Goal: Task Accomplishment & Management: Manage account settings

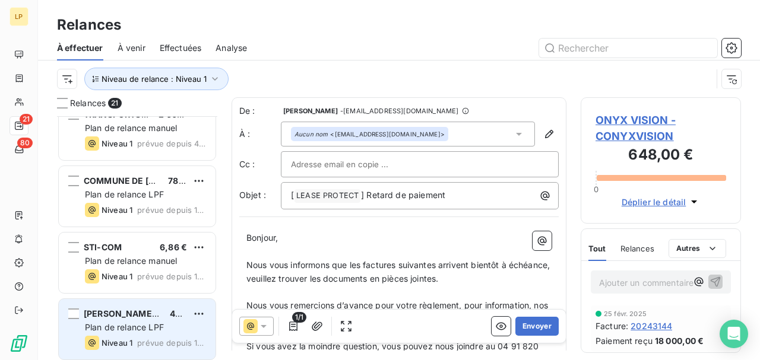
scroll to position [1074, 0]
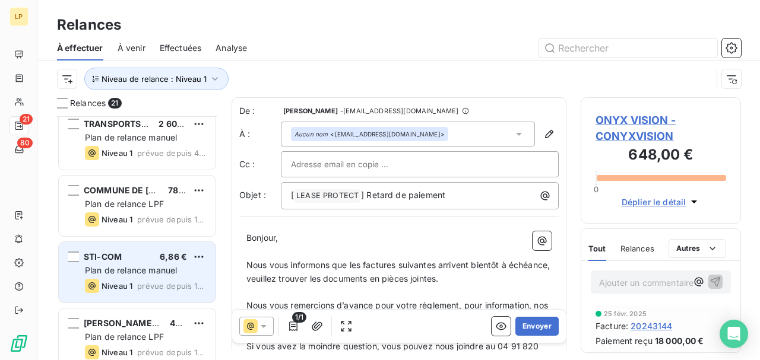
click at [128, 261] on div "STI-COM 6,86 €" at bounding box center [145, 257] width 121 height 11
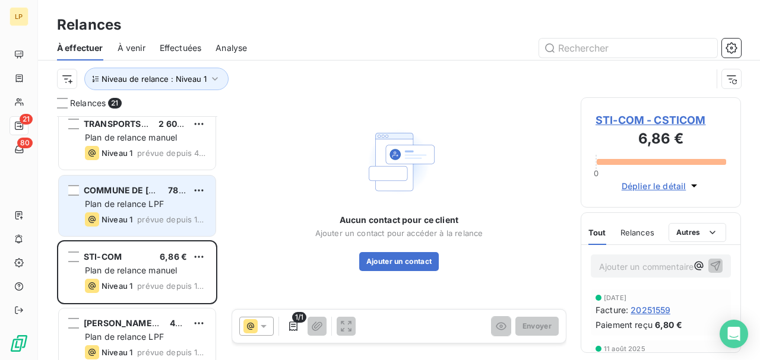
click at [131, 213] on div "Niveau 1" at bounding box center [109, 220] width 48 height 14
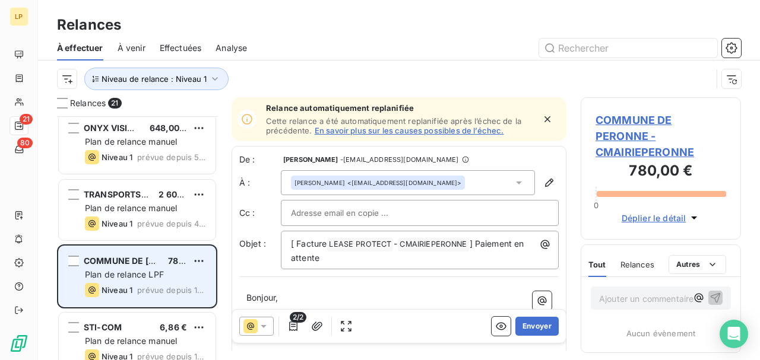
scroll to position [994, 0]
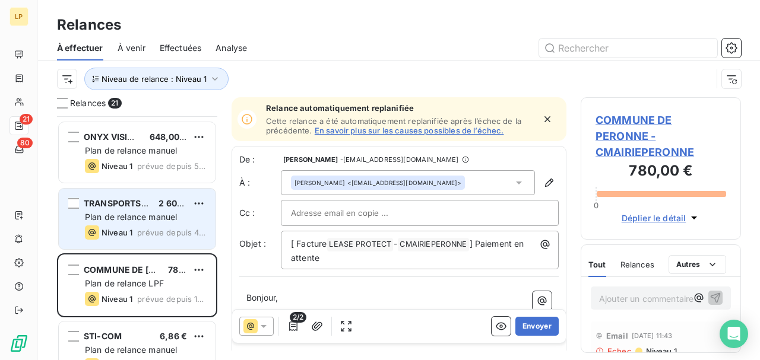
click at [123, 231] on span "Niveau 1" at bounding box center [117, 233] width 31 height 10
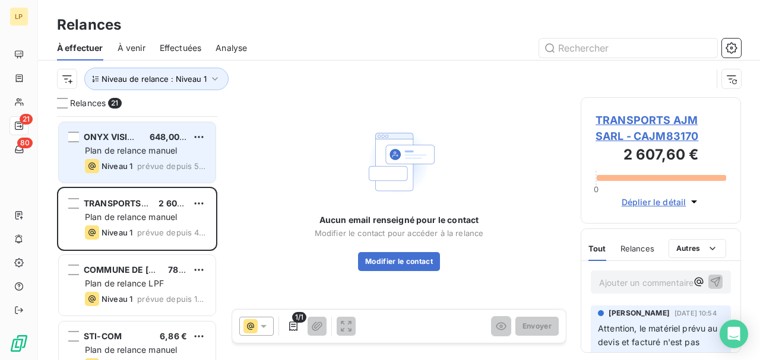
click at [151, 159] on div "Niveau 1 prévue depuis 51 jours" at bounding box center [145, 166] width 121 height 14
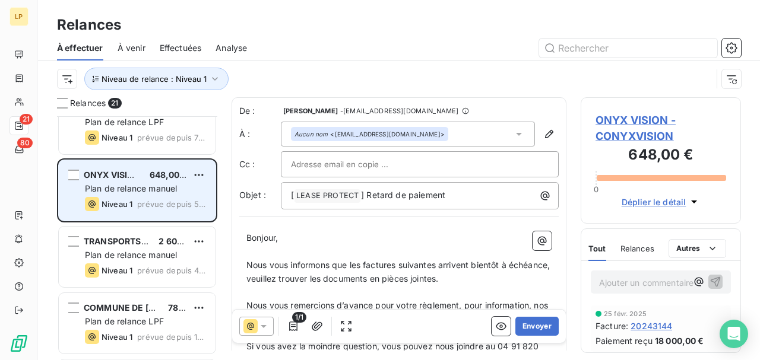
scroll to position [875, 0]
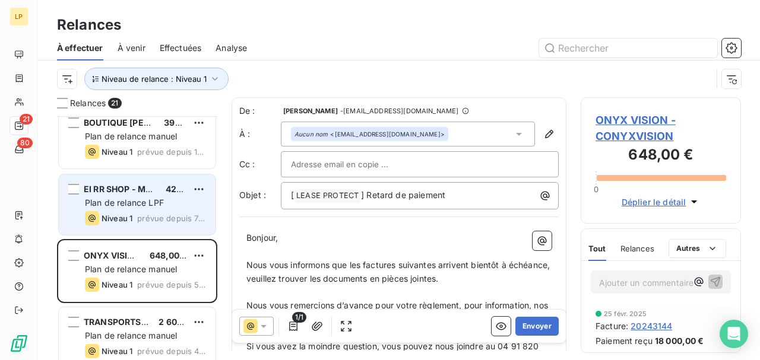
click at [147, 204] on span "Plan de relance LPF" at bounding box center [124, 203] width 79 height 10
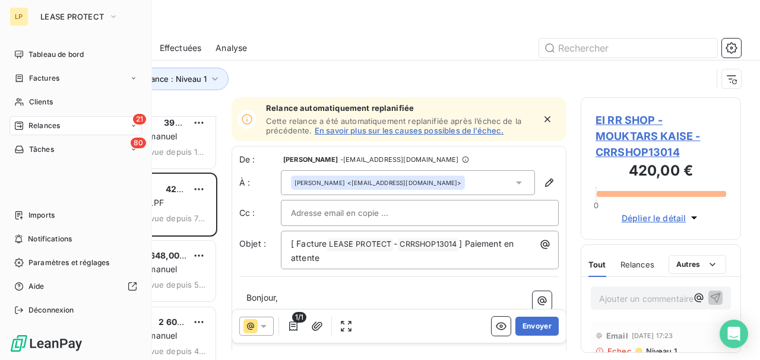
click at [21, 128] on icon at bounding box center [19, 126] width 10 height 10
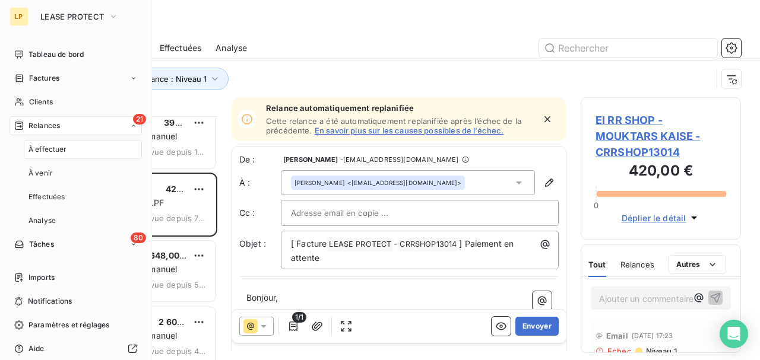
click at [42, 128] on span "Relances" at bounding box center [44, 126] width 31 height 11
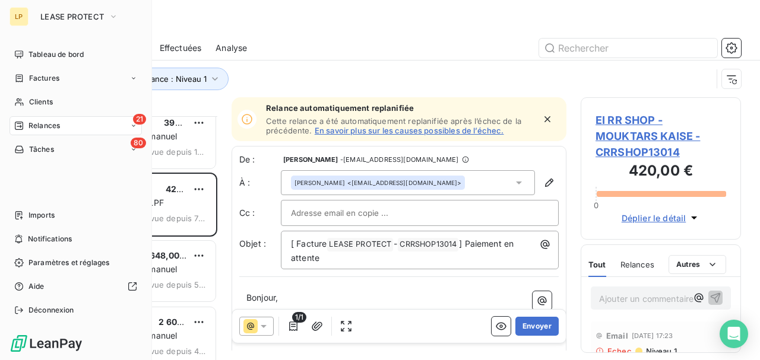
click at [42, 128] on span "Relances" at bounding box center [44, 126] width 31 height 11
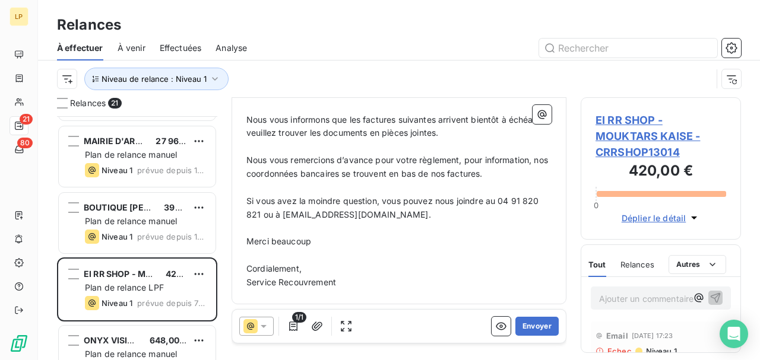
scroll to position [796, 0]
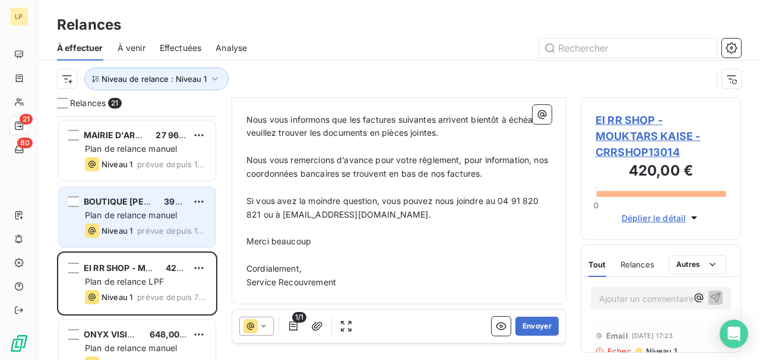
click at [153, 226] on span "prévue depuis 112 jours" at bounding box center [171, 231] width 69 height 10
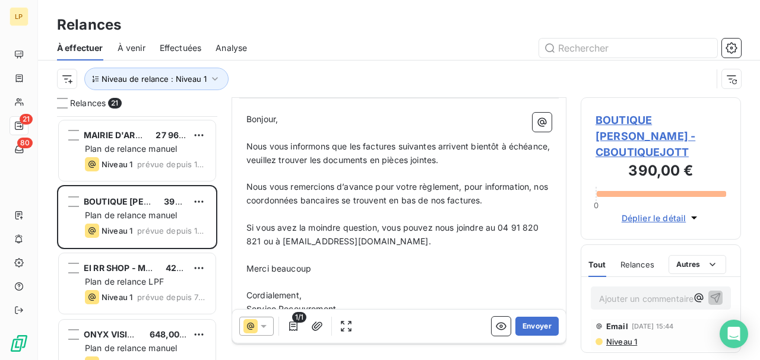
scroll to position [160, 0]
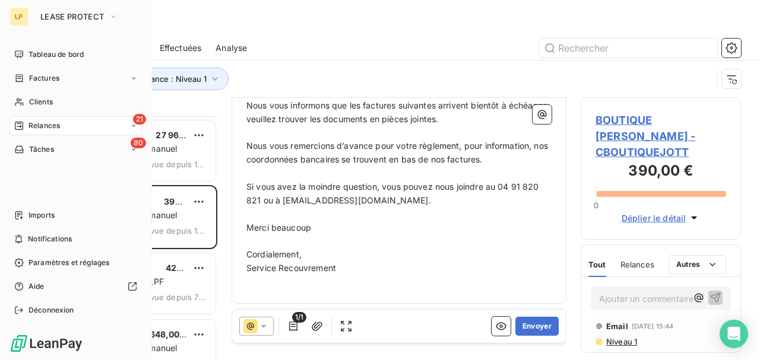
click at [29, 126] on span "Relances" at bounding box center [44, 126] width 31 height 11
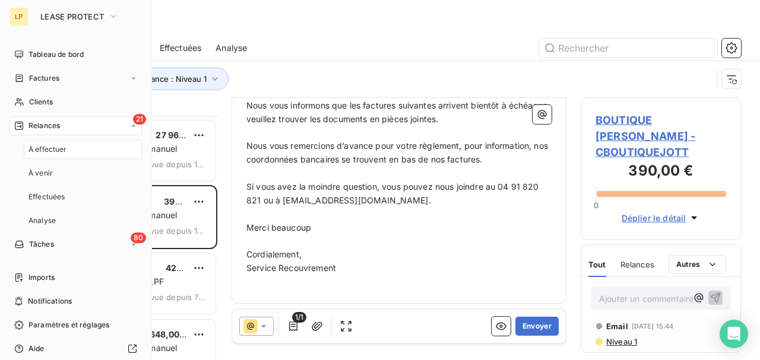
click at [59, 125] on span "Relances" at bounding box center [44, 126] width 31 height 11
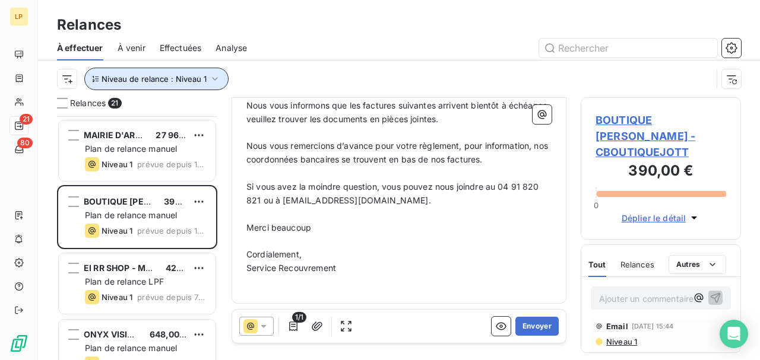
click at [185, 74] on span "Niveau de relance : Niveau 1" at bounding box center [154, 79] width 105 height 10
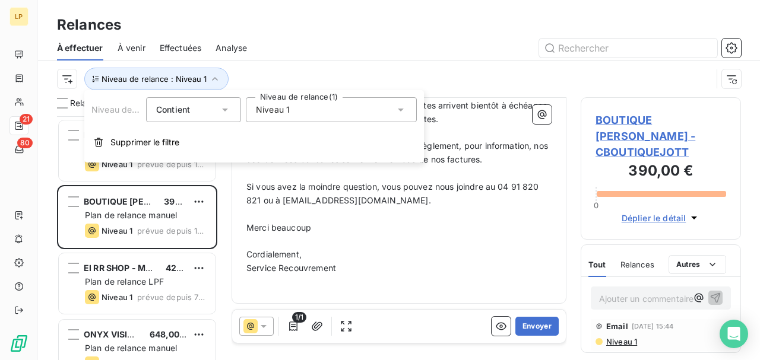
click at [327, 118] on div "Niveau 1" at bounding box center [331, 109] width 171 height 25
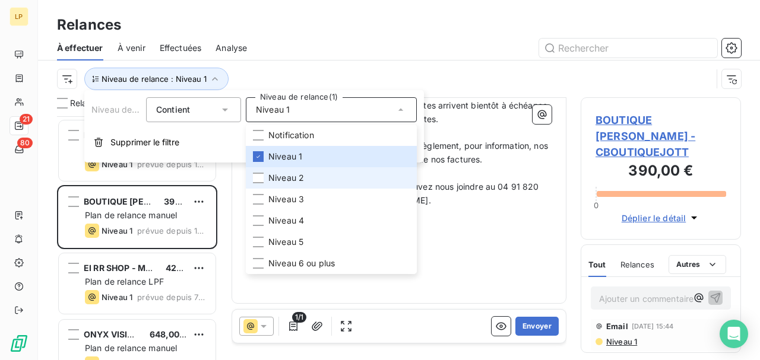
click at [295, 175] on span "Niveau 2" at bounding box center [286, 178] width 36 height 12
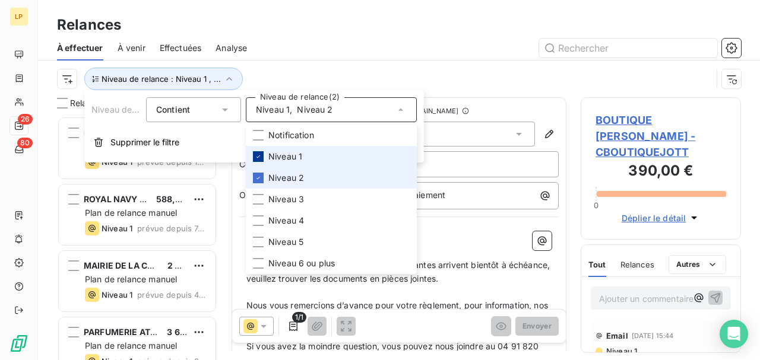
scroll to position [238, 153]
click at [261, 159] on icon at bounding box center [258, 156] width 7 height 7
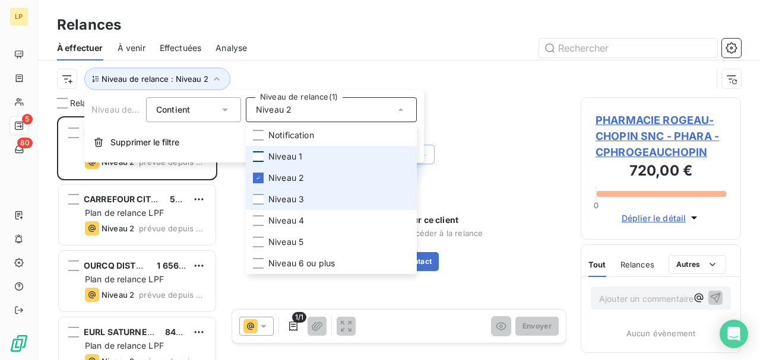
scroll to position [238, 153]
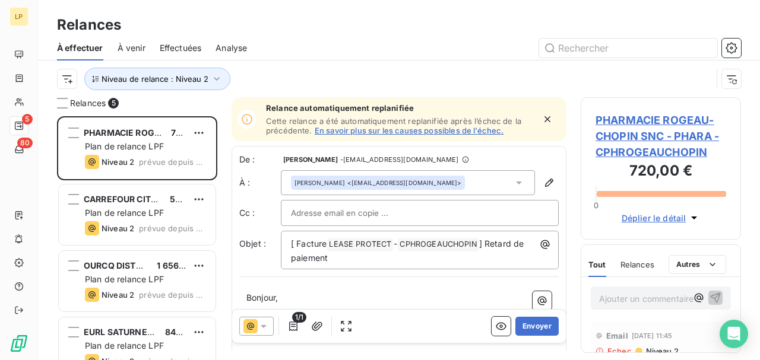
click at [456, 65] on div "Niveau de relance : Niveau 2" at bounding box center [399, 79] width 684 height 37
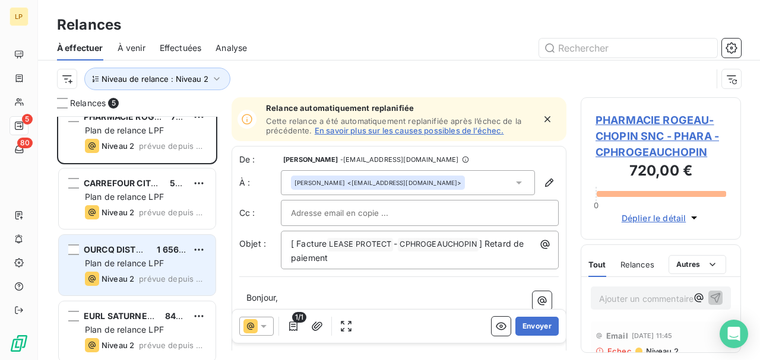
scroll to position [0, 0]
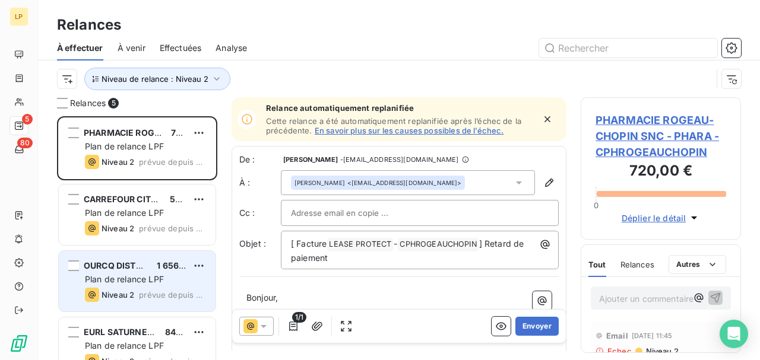
click at [140, 179] on div "PHARMACIE ROGEAU-CHOPIN SNC - PHARA 720,00 € Plan de relance LPF Niveau 2 prévu…" at bounding box center [137, 149] width 160 height 67
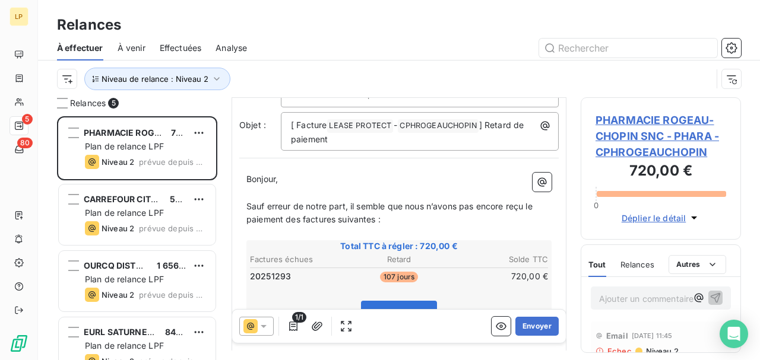
scroll to position [53, 0]
click at [625, 344] on span "Niveau 1" at bounding box center [621, 342] width 32 height 10
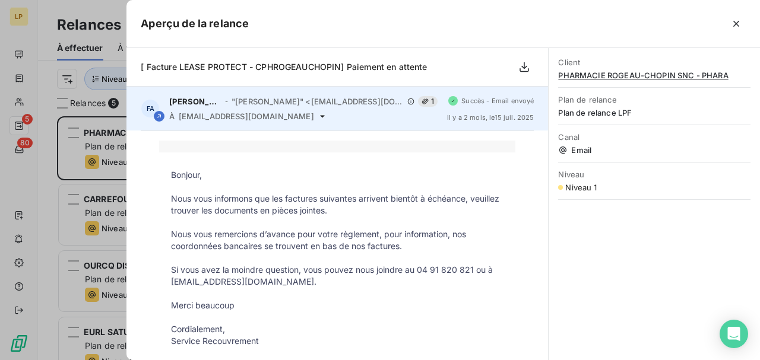
click at [314, 116] on span "[EMAIL_ADDRESS][DOMAIN_NAME]" at bounding box center [246, 117] width 135 height 10
drag, startPoint x: 320, startPoint y: 118, endPoint x: 179, endPoint y: 126, distance: 141.6
click at [179, 126] on div "FA [PERSON_NAME] - "[PERSON_NAME]" <[EMAIL_ADDRESS][DOMAIN_NAME]> 1 À [DOMAIN_N…" at bounding box center [337, 109] width 422 height 44
copy span "[EMAIL_ADDRESS][DOMAIN_NAME]"
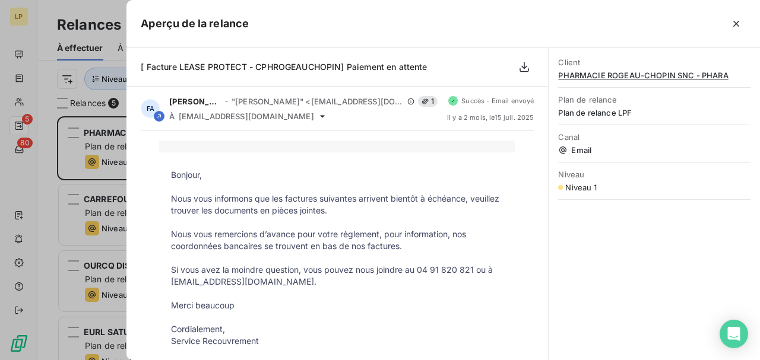
click at [97, 138] on div at bounding box center [380, 180] width 760 height 360
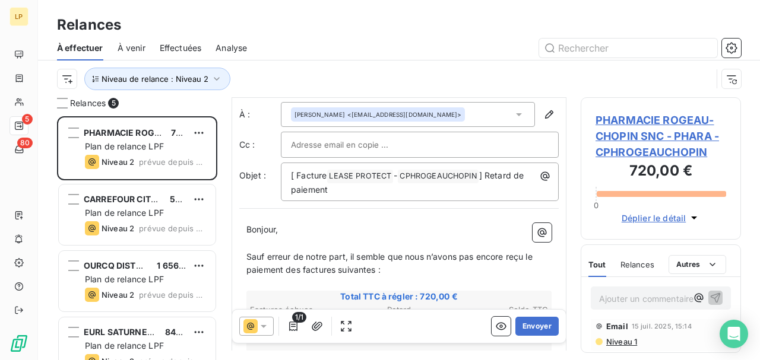
scroll to position [0, 0]
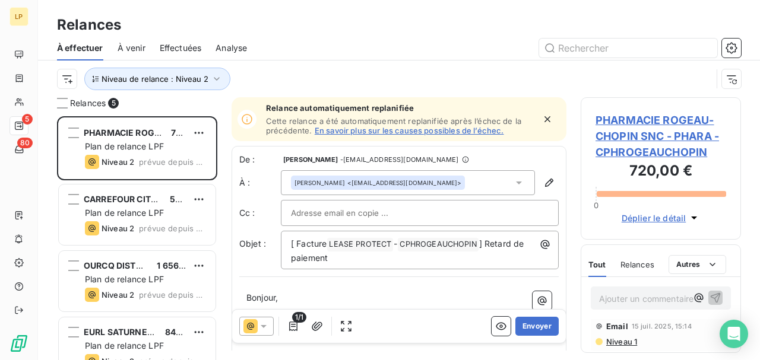
click at [516, 182] on icon at bounding box center [519, 183] width 6 height 3
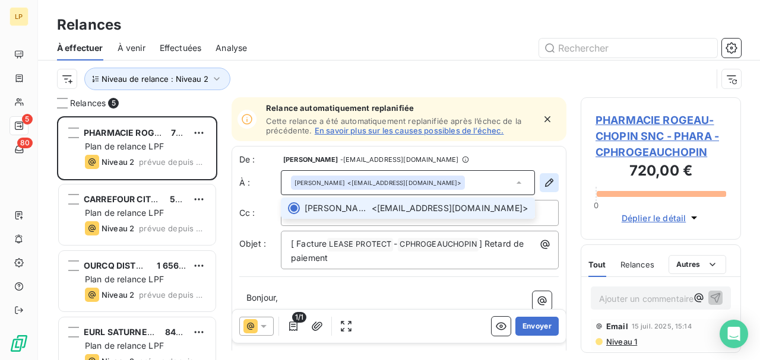
click at [549, 183] on button "button" at bounding box center [549, 182] width 19 height 19
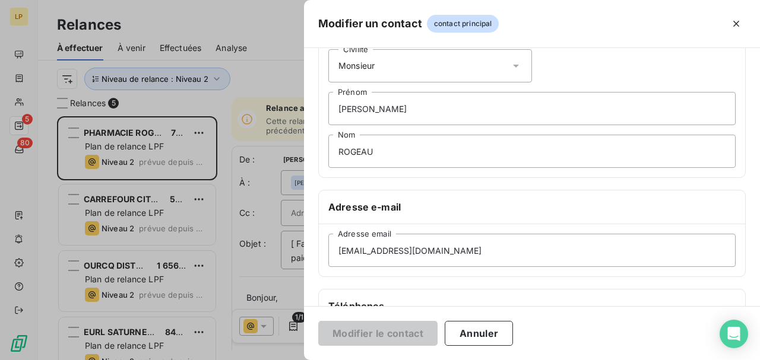
scroll to position [119, 0]
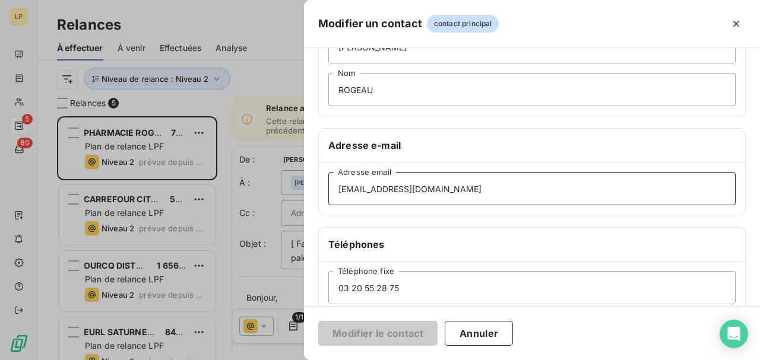
drag, startPoint x: 551, startPoint y: 184, endPoint x: 46, endPoint y: 181, distance: 504.8
click at [46, 360] on div "Modifier un contact contact principal Informations générales Civilité Monsieur …" at bounding box center [380, 360] width 760 height 0
paste input "dubuisson."
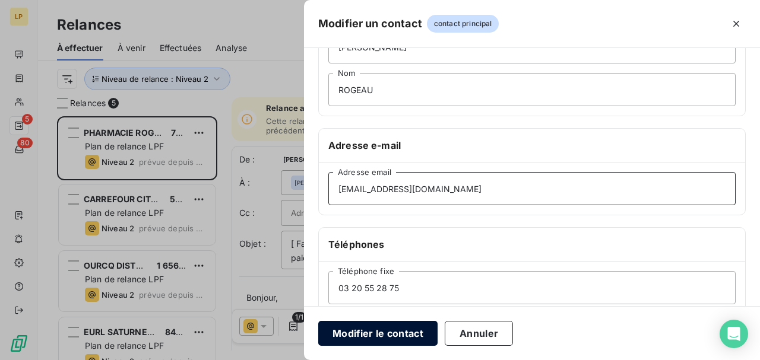
type input "[EMAIL_ADDRESS][DOMAIN_NAME]"
click at [388, 329] on button "Modifier le contact" at bounding box center [377, 333] width 119 height 25
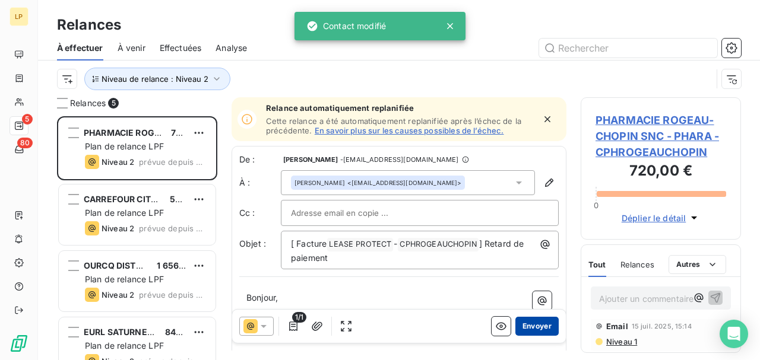
click at [531, 323] on button "Envoyer" at bounding box center [536, 326] width 43 height 19
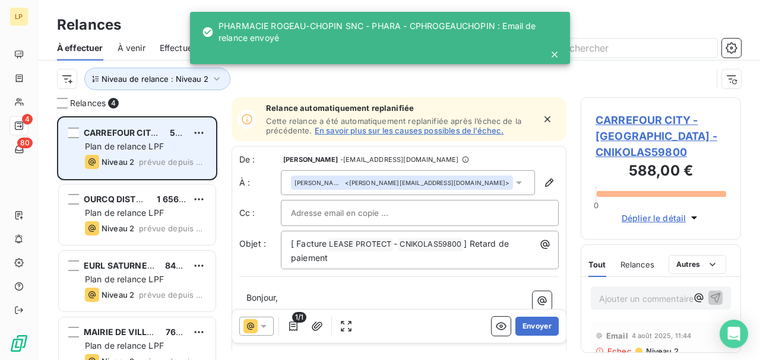
click at [133, 145] on span "Plan de relance LPF" at bounding box center [124, 146] width 79 height 10
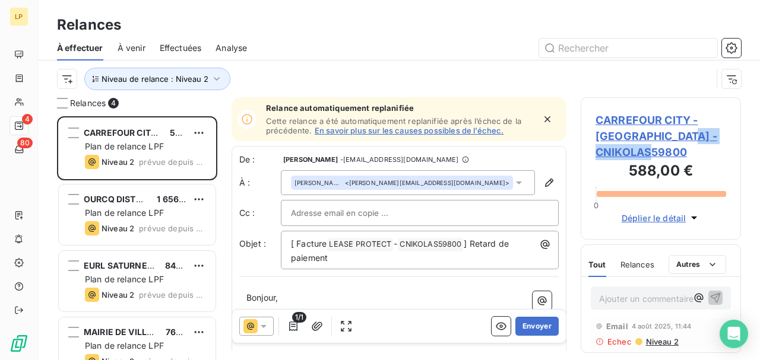
copy span "CNIKOLAS59800"
drag, startPoint x: 593, startPoint y: 151, endPoint x: 692, endPoint y: 150, distance: 99.2
click at [692, 150] on div "CARREFOUR CITY - SARL NIKOLAS - CNIKOLAS59800 588,00 € 0 Déplier le détail" at bounding box center [661, 168] width 160 height 143
click at [545, 180] on icon "button" at bounding box center [549, 183] width 12 height 12
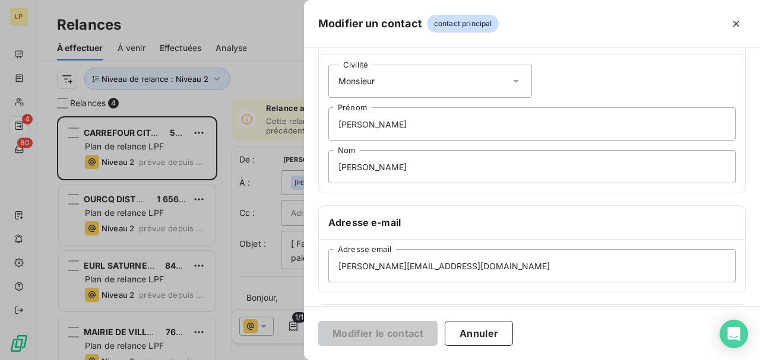
scroll to position [119, 0]
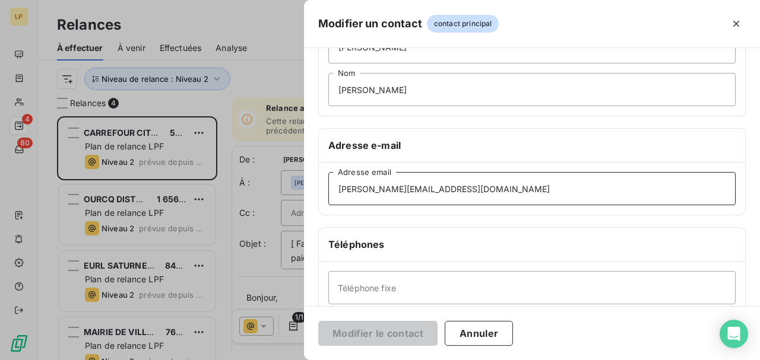
click at [360, 190] on input "[PERSON_NAME][EMAIL_ADDRESS][DOMAIN_NAME]" at bounding box center [531, 188] width 407 height 33
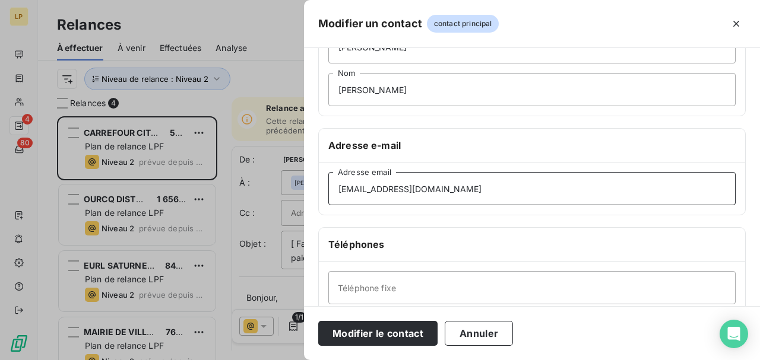
type input "[EMAIL_ADDRESS][DOMAIN_NAME]"
click at [363, 350] on div "Modifier le contact Annuler" at bounding box center [532, 333] width 456 height 54
click at [361, 340] on button "Modifier le contact" at bounding box center [377, 333] width 119 height 25
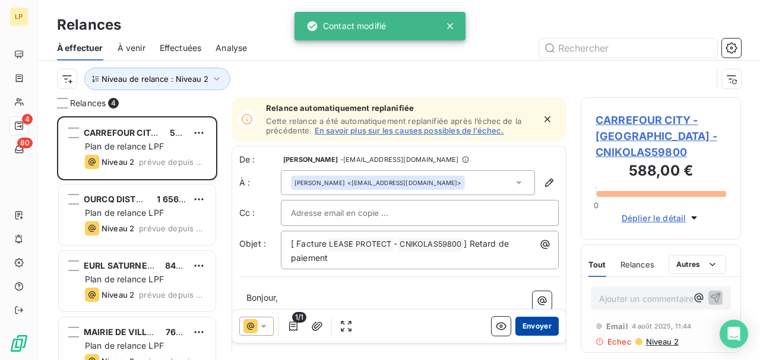
click at [545, 326] on button "Envoyer" at bounding box center [536, 326] width 43 height 19
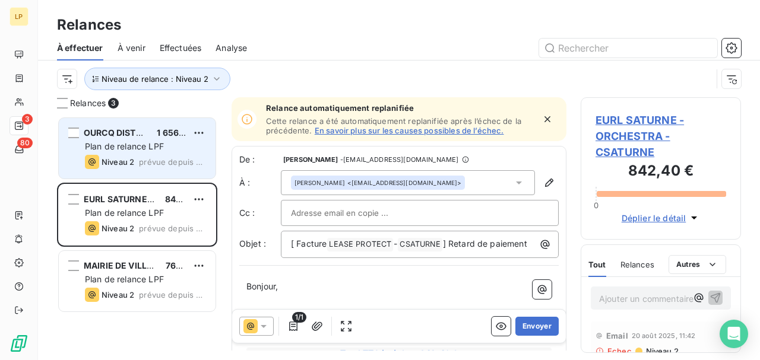
click at [137, 159] on div "Niveau 2 prévue depuis 27 jours" at bounding box center [145, 162] width 121 height 14
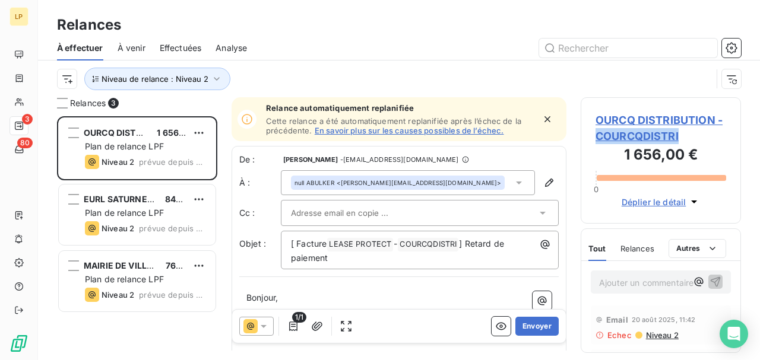
drag, startPoint x: 593, startPoint y: 135, endPoint x: 681, endPoint y: 139, distance: 88.0
click at [681, 139] on div "OURCQ DISTRIBUTION - COURCQDISTRI 1 656,00 € 0 Déplier le détail" at bounding box center [661, 160] width 160 height 126
copy span "COURCQDISTRI"
click at [663, 202] on span "Déplier le détail" at bounding box center [654, 202] width 65 height 12
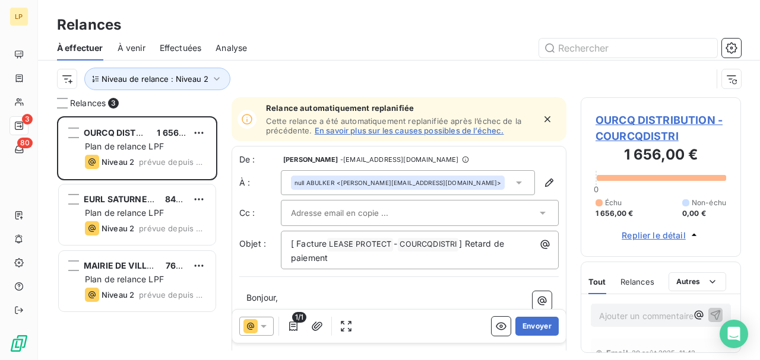
click at [612, 207] on span "Échu" at bounding box center [613, 203] width 17 height 11
click at [675, 156] on h3 "1 656,00 €" at bounding box center [661, 156] width 131 height 24
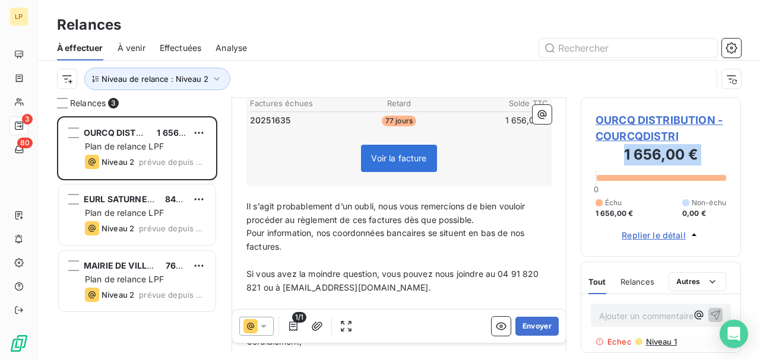
scroll to position [198, 0]
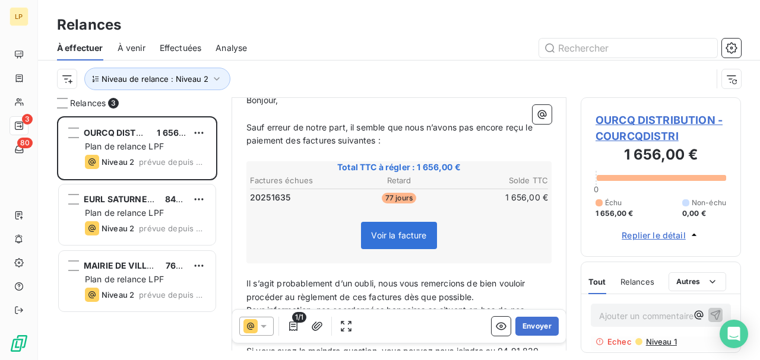
click at [403, 226] on span "Voir la facture" at bounding box center [398, 235] width 75 height 27
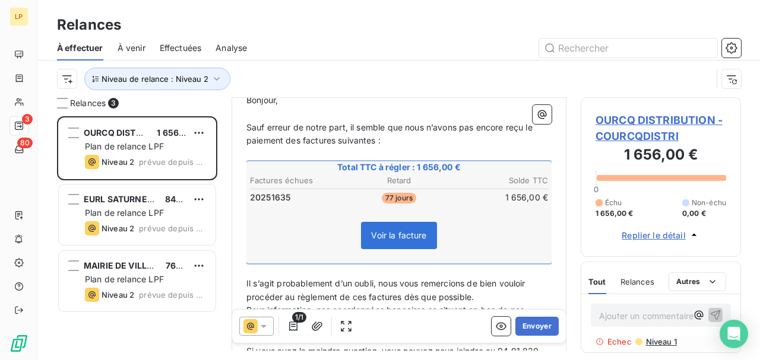
click at [403, 235] on span "Voir la facture" at bounding box center [398, 235] width 55 height 10
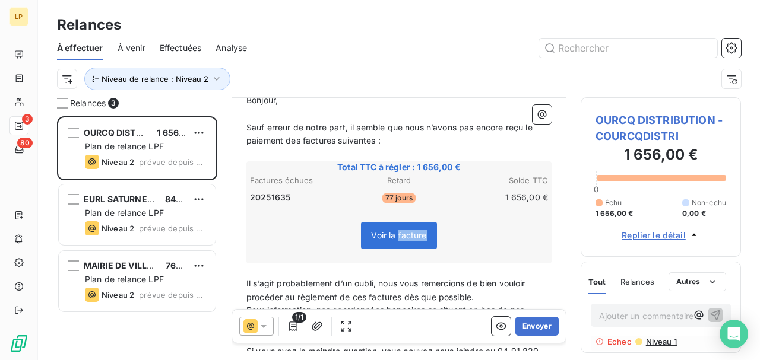
click at [403, 235] on span "Voir la facture" at bounding box center [398, 235] width 55 height 10
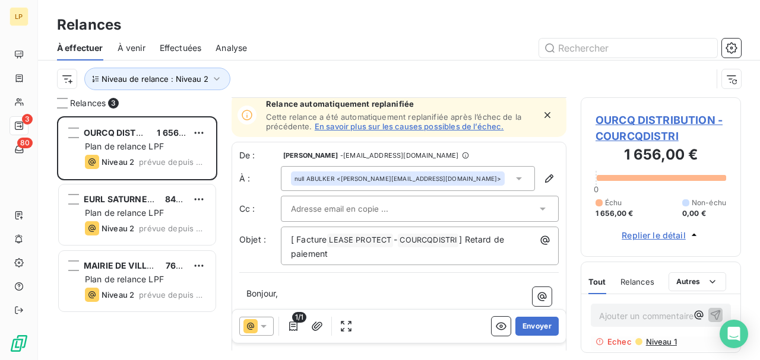
scroll to position [0, 0]
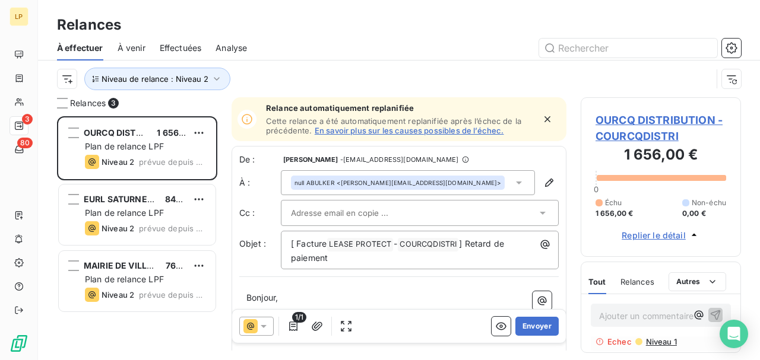
click at [639, 135] on span "OURCQ DISTRIBUTION - COURCQDISTRI" at bounding box center [661, 128] width 131 height 32
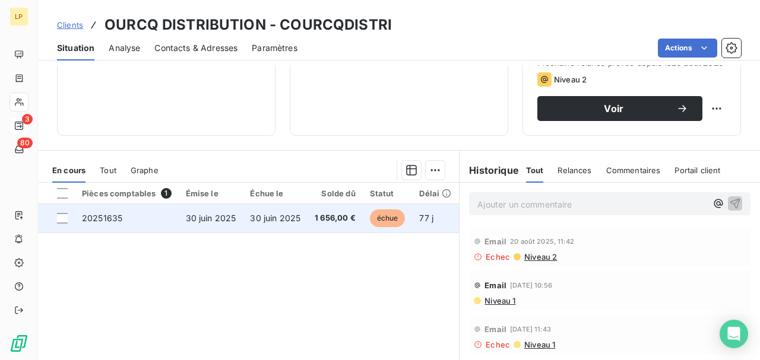
scroll to position [198, 0]
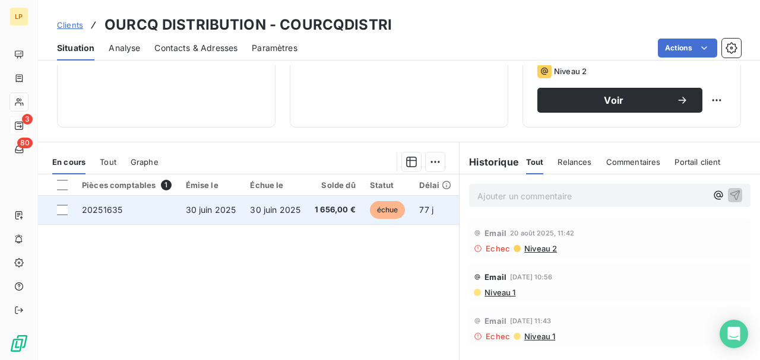
click at [302, 203] on td "30 juin 2025" at bounding box center [275, 210] width 65 height 29
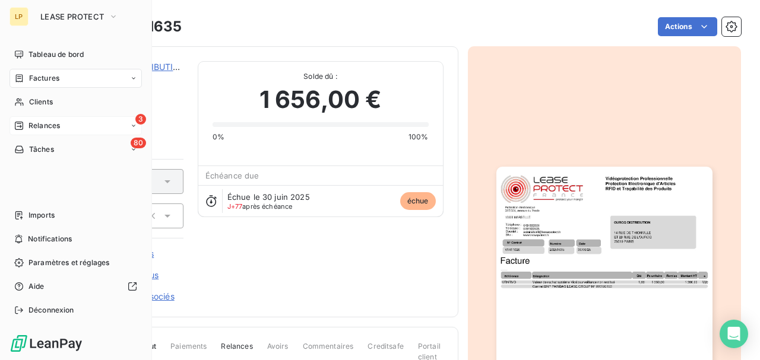
click at [22, 130] on icon at bounding box center [19, 126] width 10 height 10
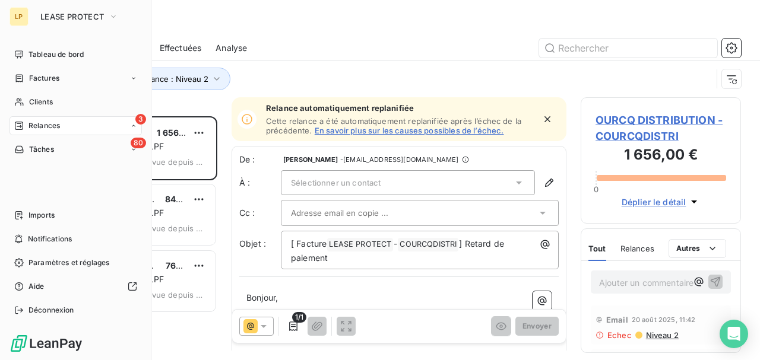
scroll to position [238, 153]
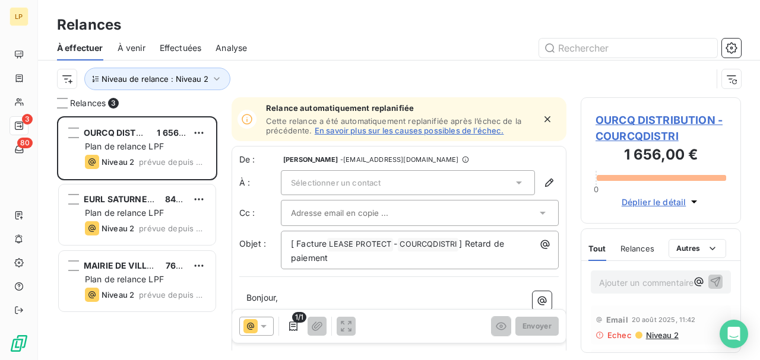
click at [383, 186] on div "Sélectionner un contact" at bounding box center [408, 182] width 254 height 25
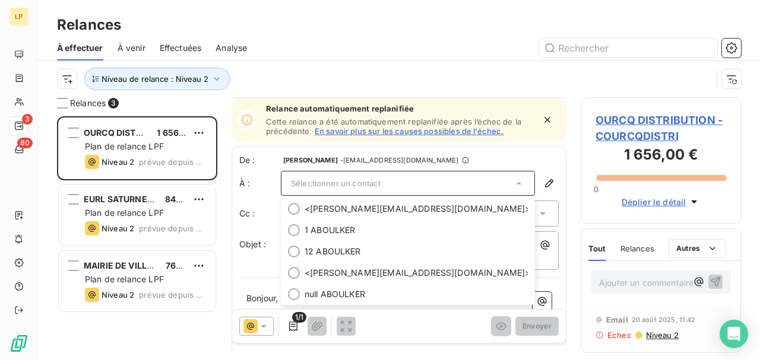
scroll to position [0, 0]
click at [543, 177] on icon "button" at bounding box center [549, 183] width 12 height 12
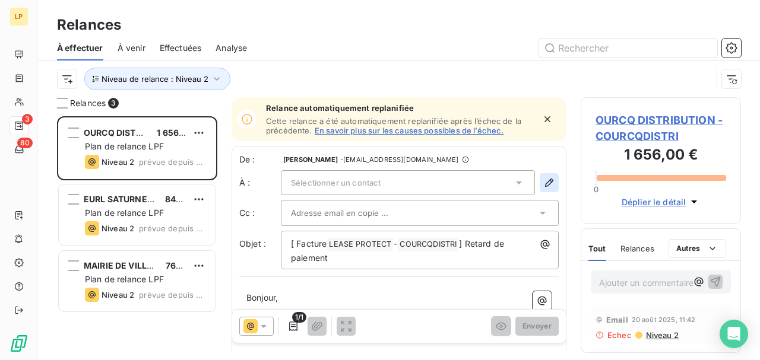
click at [543, 181] on icon "button" at bounding box center [549, 183] width 12 height 12
click at [545, 185] on icon "button" at bounding box center [549, 183] width 8 height 8
click at [401, 213] on div at bounding box center [414, 213] width 246 height 18
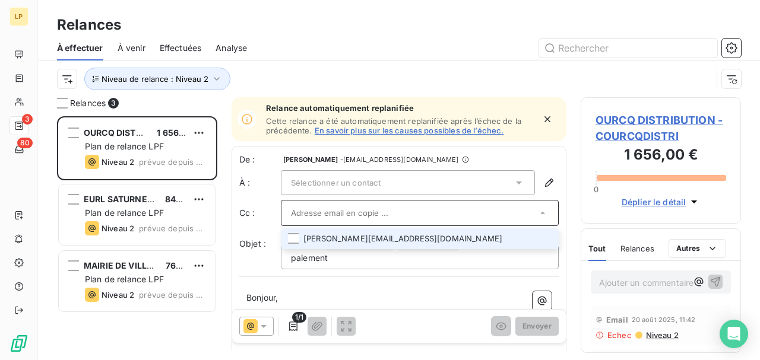
click at [398, 181] on div "Sélectionner un contact" at bounding box center [408, 182] width 254 height 25
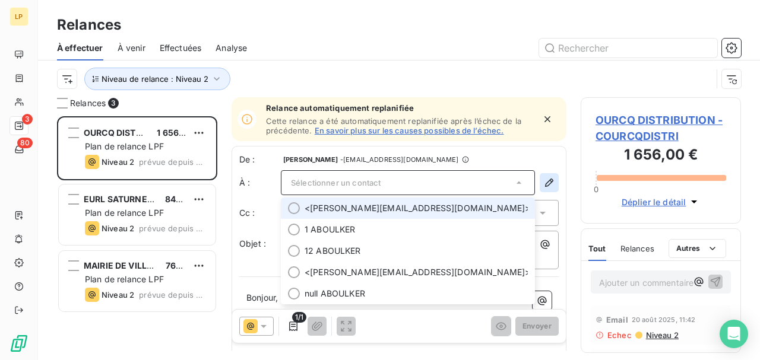
click at [543, 183] on icon "button" at bounding box center [549, 183] width 12 height 12
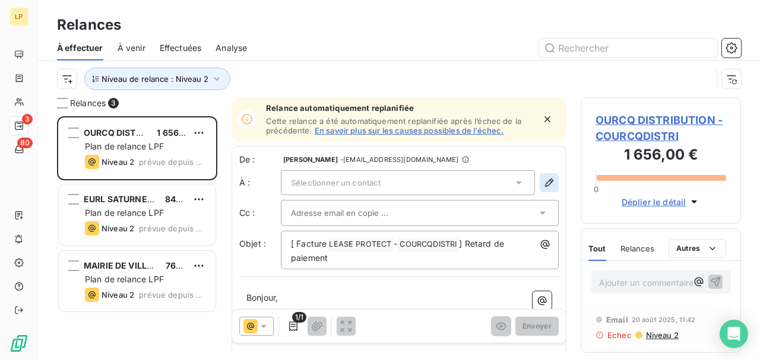
click at [545, 183] on icon "button" at bounding box center [549, 183] width 8 height 8
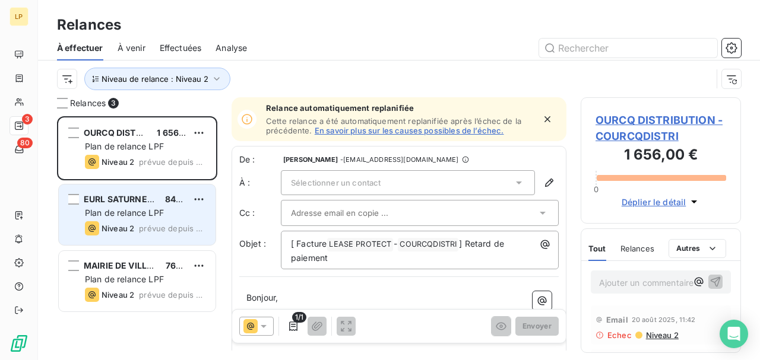
click at [112, 196] on span "EURL SATURNE - ORCHESTRA" at bounding box center [146, 199] width 124 height 10
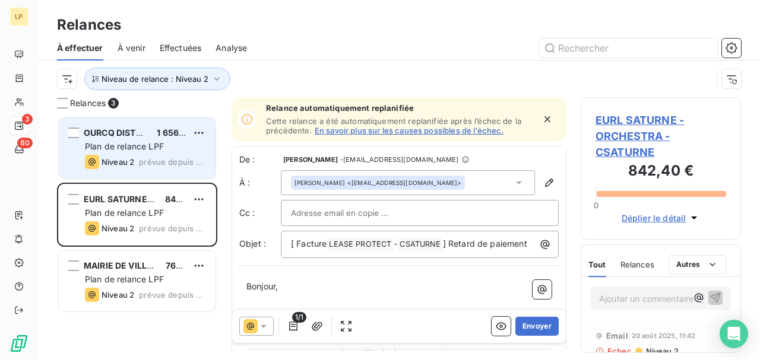
click at [121, 156] on div "Niveau 2" at bounding box center [109, 162] width 49 height 14
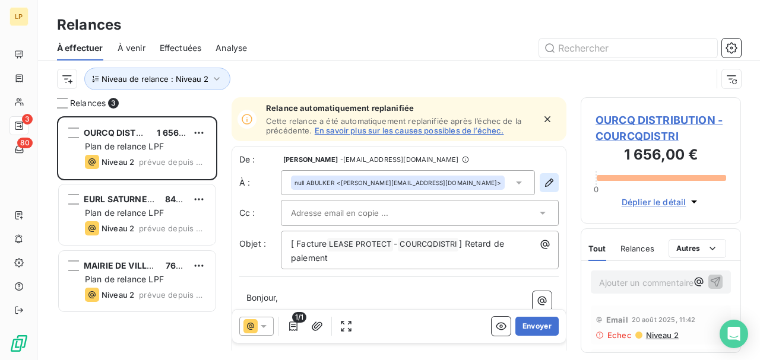
click at [545, 184] on icon "button" at bounding box center [549, 183] width 8 height 8
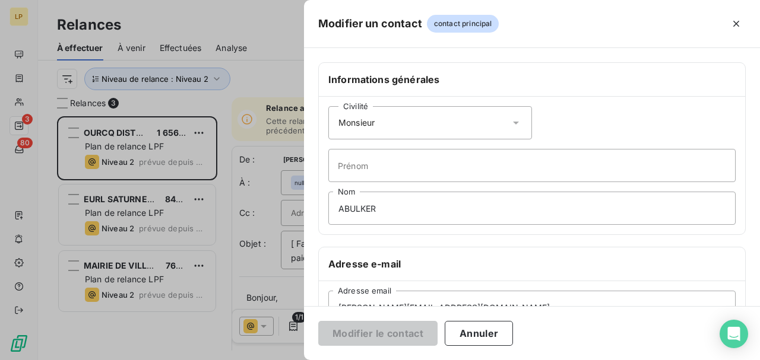
scroll to position [79, 0]
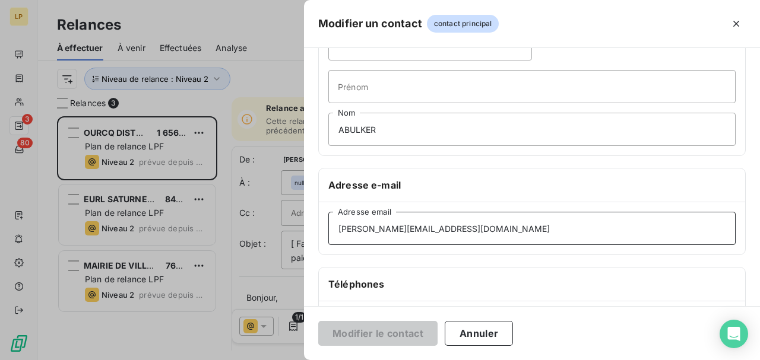
drag, startPoint x: 480, startPoint y: 224, endPoint x: 133, endPoint y: 227, distance: 347.4
click at [156, 360] on div "Modifier un contact contact principal Informations générales Civilité Monsieur …" at bounding box center [380, 360] width 760 height 0
paste input "qualite"
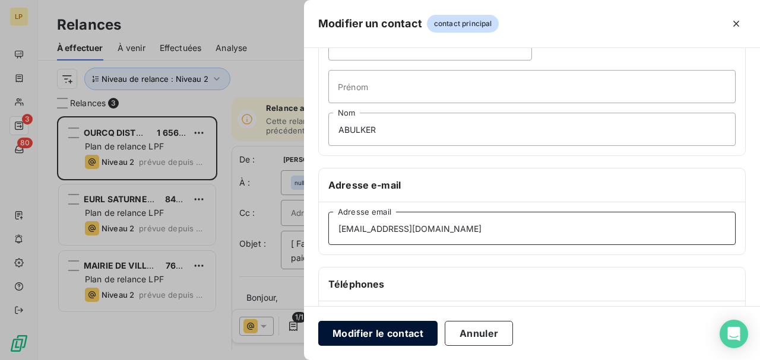
type input "[EMAIL_ADDRESS][DOMAIN_NAME]"
click at [371, 329] on button "Modifier le contact" at bounding box center [377, 333] width 119 height 25
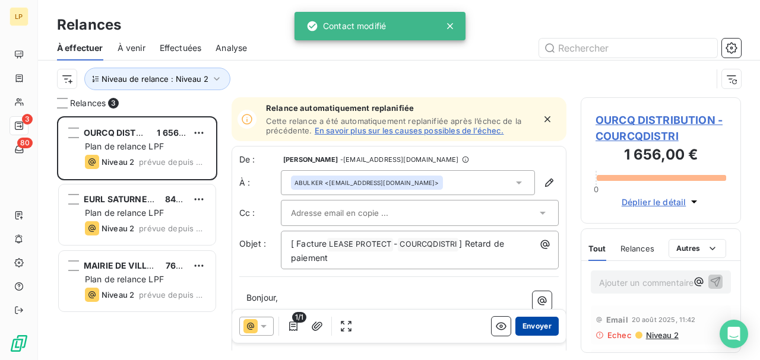
click at [525, 330] on button "Envoyer" at bounding box center [536, 326] width 43 height 19
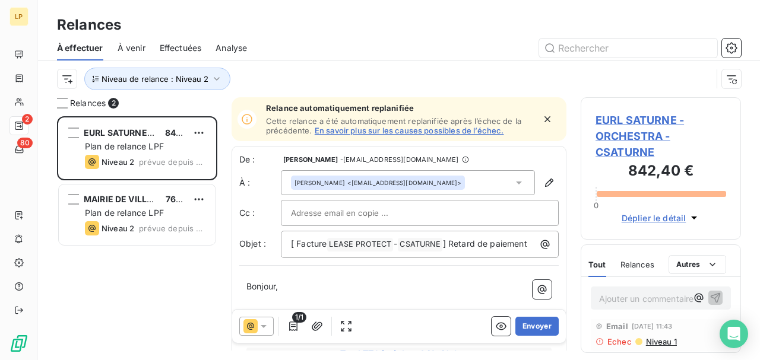
scroll to position [58, 0]
click at [623, 336] on span "Niveau 1" at bounding box center [621, 338] width 32 height 10
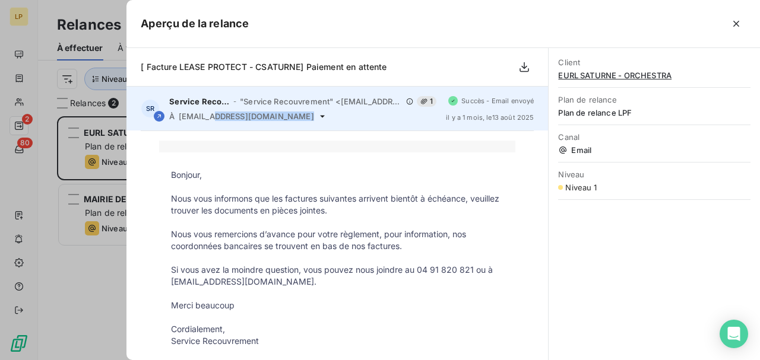
drag, startPoint x: 292, startPoint y: 117, endPoint x: 210, endPoint y: 118, distance: 82.0
click at [210, 118] on span "[EMAIL_ADDRESS][DOMAIN_NAME]" at bounding box center [246, 117] width 135 height 10
click at [285, 119] on span "[EMAIL_ADDRESS][DOMAIN_NAME]" at bounding box center [246, 117] width 135 height 10
copy span "[EMAIL_ADDRESS][DOMAIN_NAME]"
drag, startPoint x: 295, startPoint y: 118, endPoint x: 178, endPoint y: 118, distance: 117.6
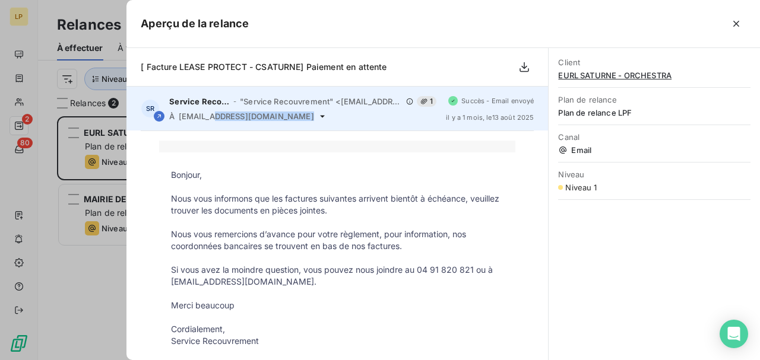
click at [178, 118] on div "À [EMAIL_ADDRESS][DOMAIN_NAME]" at bounding box center [302, 117] width 267 height 10
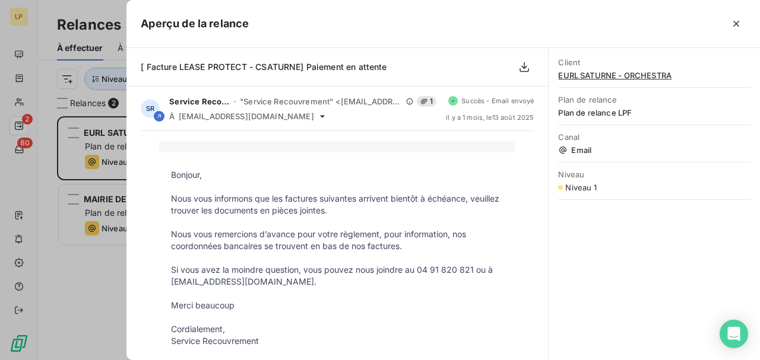
click at [87, 281] on div at bounding box center [380, 180] width 760 height 360
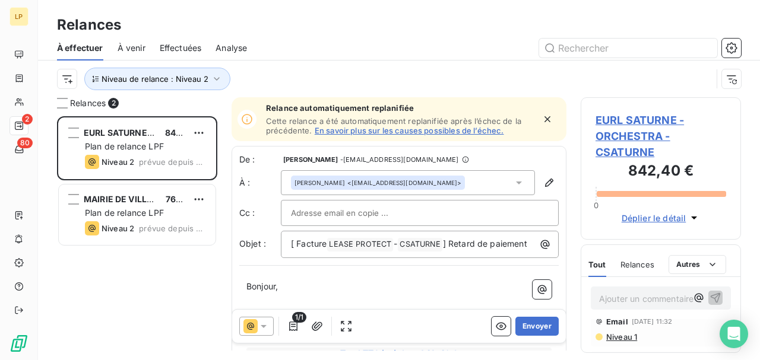
click at [525, 180] on div "[PERSON_NAME] <[EMAIL_ADDRESS][DOMAIN_NAME]>" at bounding box center [408, 182] width 254 height 25
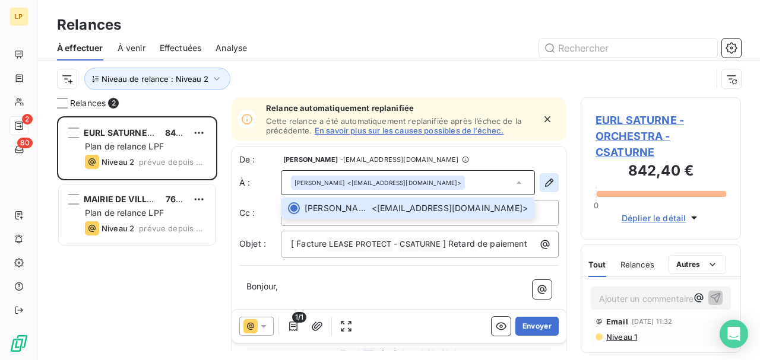
click at [550, 175] on button "button" at bounding box center [549, 182] width 19 height 19
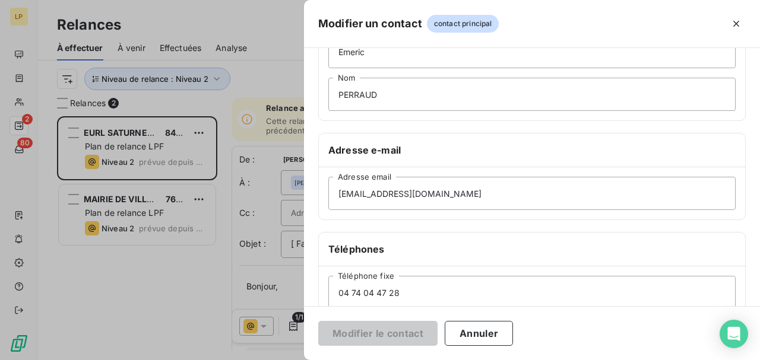
scroll to position [119, 0]
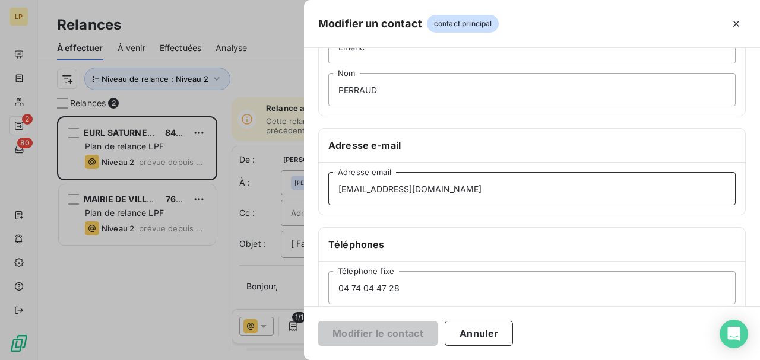
click at [494, 176] on input "[EMAIL_ADDRESS][DOMAIN_NAME]" at bounding box center [531, 188] width 407 height 33
drag, startPoint x: 492, startPoint y: 186, endPoint x: 320, endPoint y: 178, distance: 172.4
click at [320, 178] on div "[EMAIL_ADDRESS][DOMAIN_NAME] Adresse email" at bounding box center [532, 189] width 426 height 52
paste input
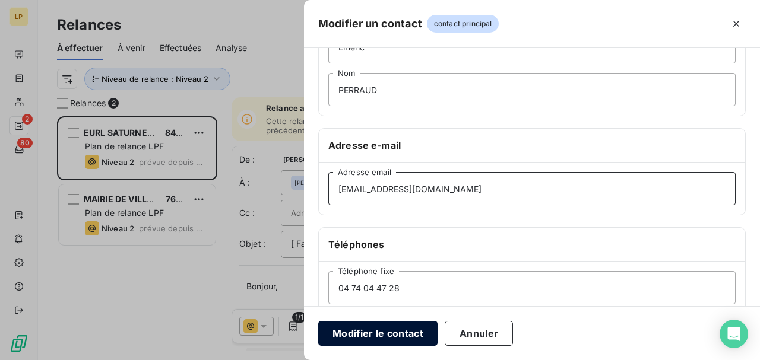
type input "[EMAIL_ADDRESS][DOMAIN_NAME]"
click at [396, 337] on button "Modifier le contact" at bounding box center [377, 333] width 119 height 25
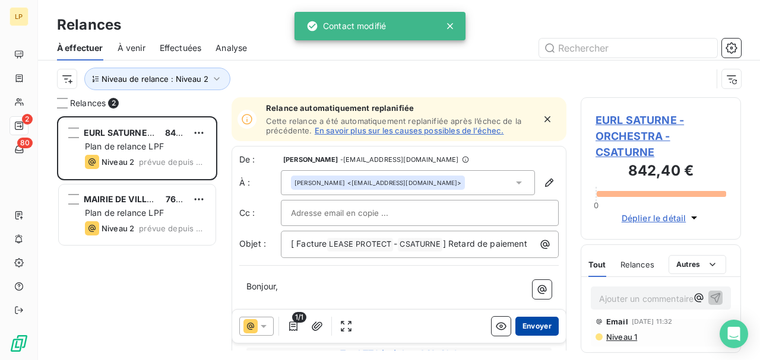
click at [534, 330] on button "Envoyer" at bounding box center [536, 326] width 43 height 19
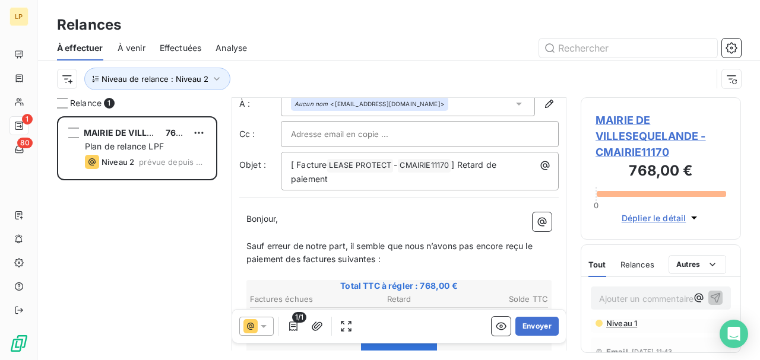
scroll to position [58, 0]
click at [622, 336] on span "Niveau 1" at bounding box center [621, 338] width 32 height 10
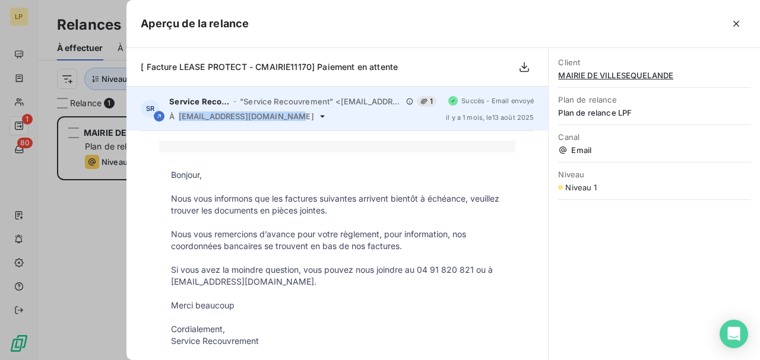
copy span "[EMAIL_ADDRESS][DOMAIN_NAME]"
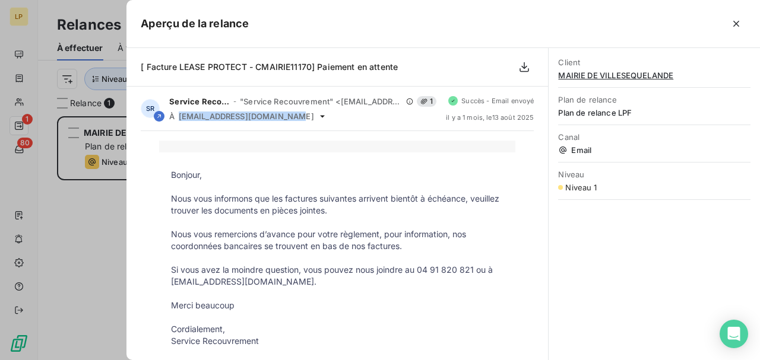
drag, startPoint x: 179, startPoint y: 119, endPoint x: 277, endPoint y: 132, distance: 98.3
click at [287, 128] on div "SR Service Recouvrement - "Service Recouvrement" <[EMAIL_ADDRESS][DOMAIN_NAME]>…" at bounding box center [337, 109] width 422 height 44
click at [96, 214] on div at bounding box center [380, 180] width 760 height 360
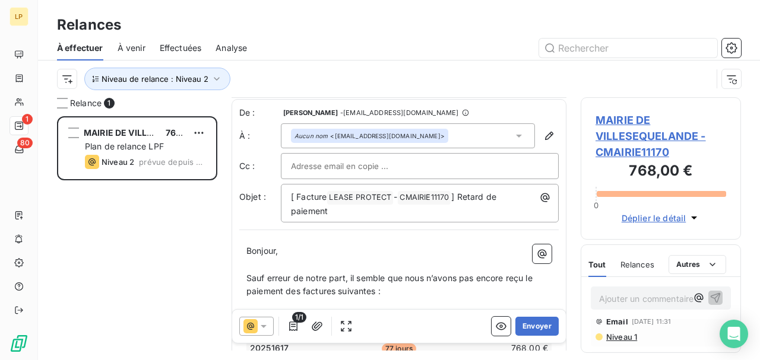
scroll to position [0, 0]
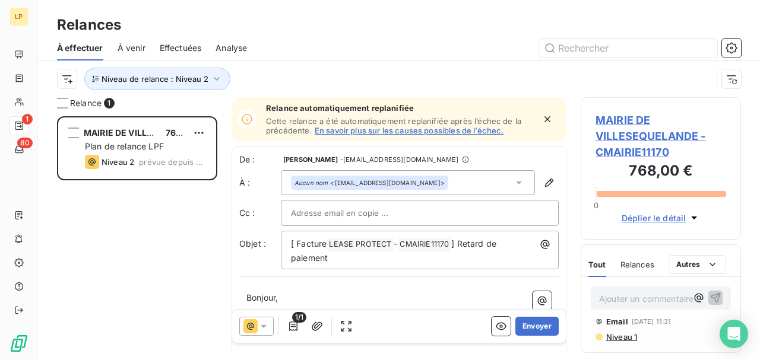
click at [525, 184] on div "Aucun nom <[EMAIL_ADDRESS][DOMAIN_NAME]>" at bounding box center [408, 182] width 254 height 25
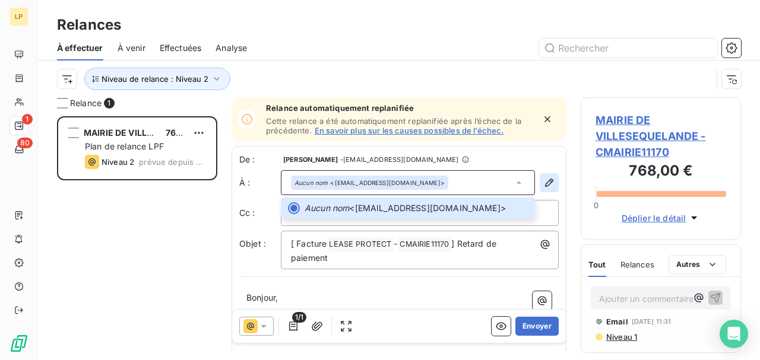
click at [547, 184] on icon "button" at bounding box center [549, 183] width 12 height 12
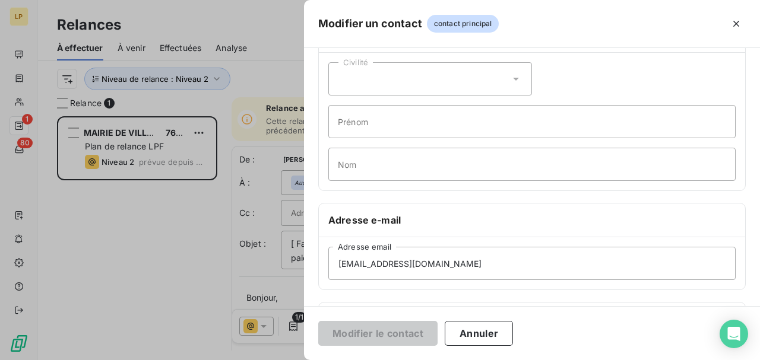
scroll to position [119, 0]
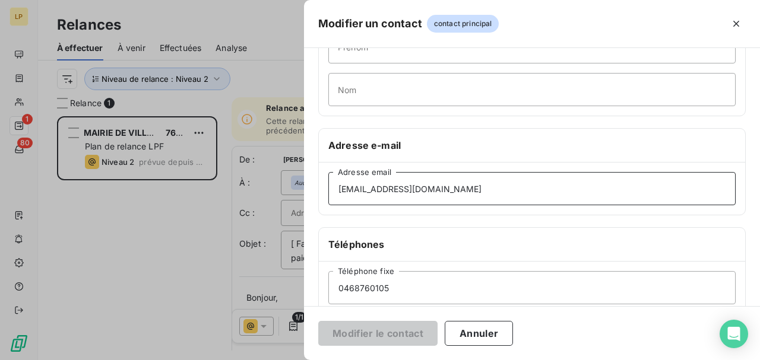
drag, startPoint x: 492, startPoint y: 189, endPoint x: 228, endPoint y: 178, distance: 264.5
click at [229, 360] on div "Modifier un contact contact principal Informations générales Civilité Prénom No…" at bounding box center [380, 360] width 760 height 0
paste input "[EMAIL_ADDRESS][DOMAIN_NAME]"
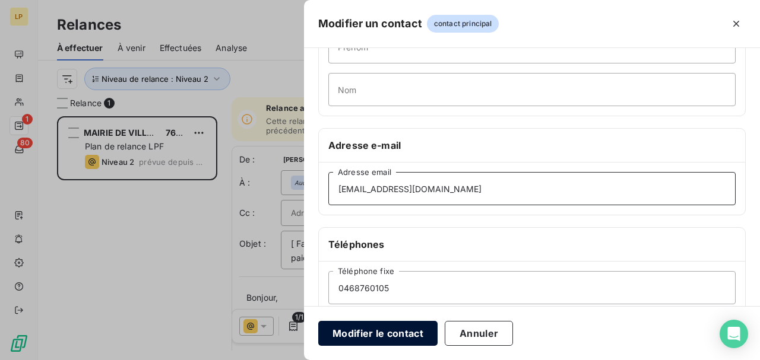
type input "[EMAIL_ADDRESS][DOMAIN_NAME]"
click at [384, 337] on button "Modifier le contact" at bounding box center [377, 333] width 119 height 25
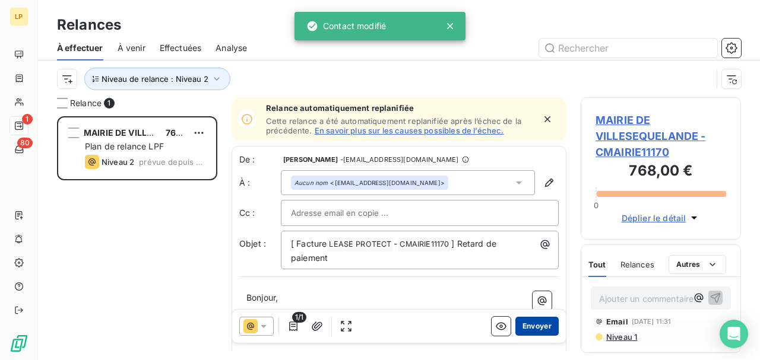
click at [537, 325] on button "Envoyer" at bounding box center [536, 326] width 43 height 19
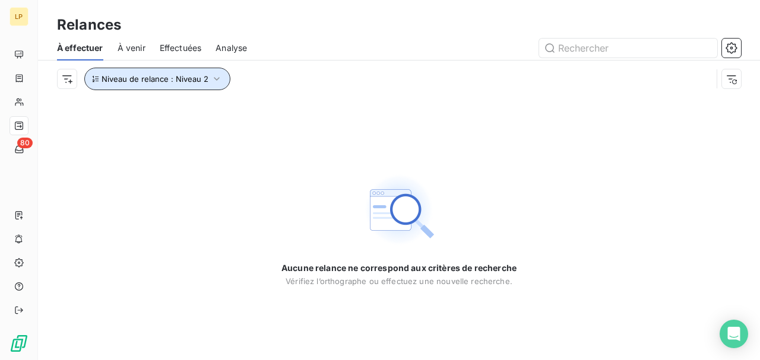
click at [143, 78] on span "Niveau de relance : Niveau 2" at bounding box center [155, 79] width 107 height 10
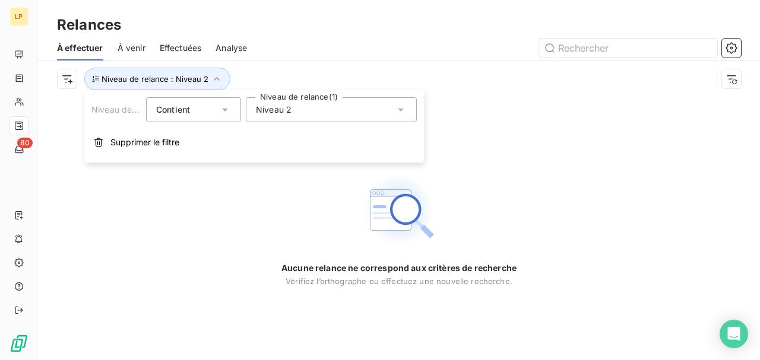
click at [265, 109] on span "Niveau 2" at bounding box center [274, 110] width 36 height 12
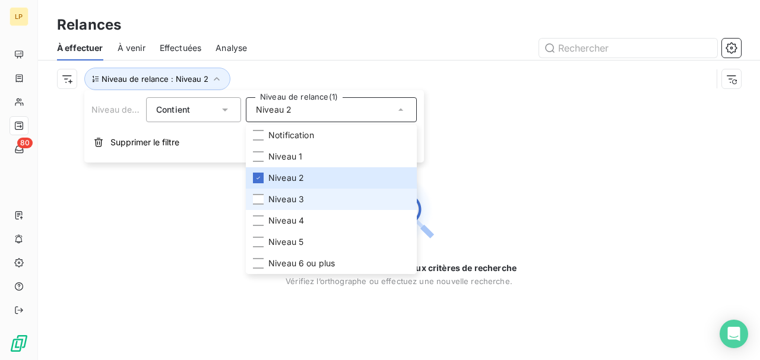
click at [278, 199] on span "Niveau 3" at bounding box center [286, 200] width 36 height 12
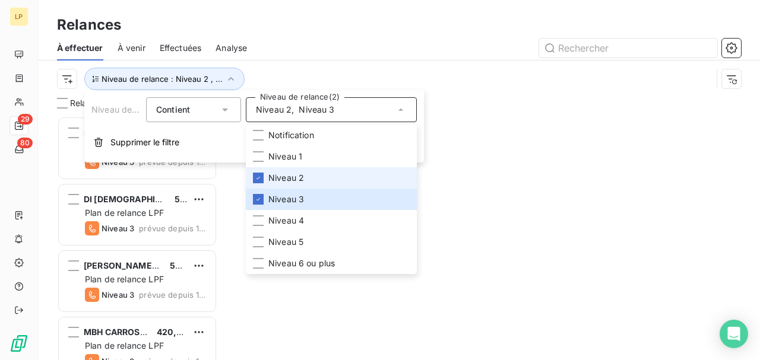
click at [261, 170] on li "Niveau 2" at bounding box center [331, 177] width 171 height 21
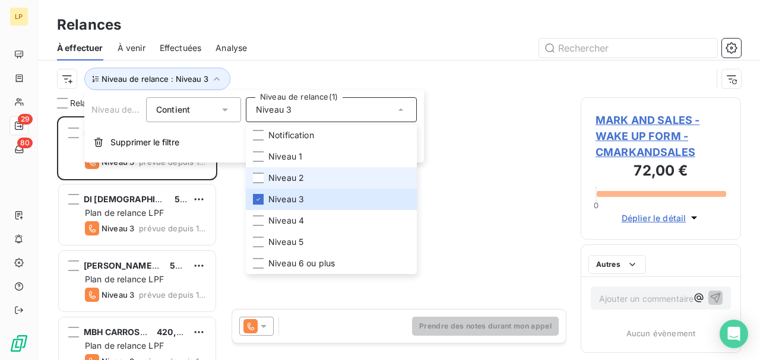
scroll to position [238, 153]
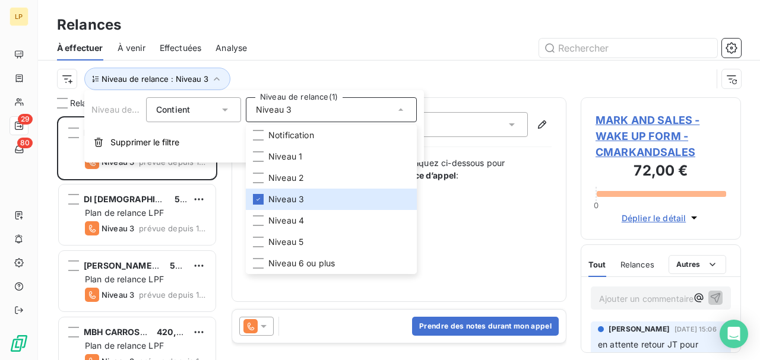
click at [384, 51] on div at bounding box center [501, 48] width 480 height 19
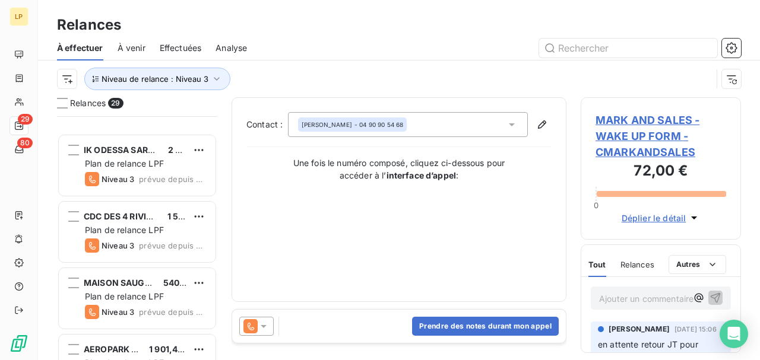
scroll to position [1685, 0]
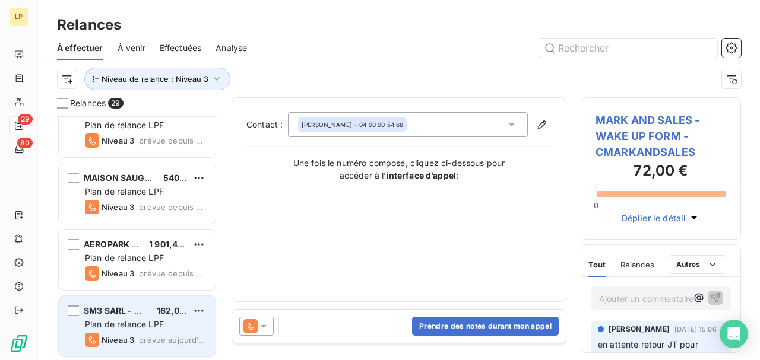
click at [157, 308] on span "162,00 €" at bounding box center [175, 311] width 36 height 10
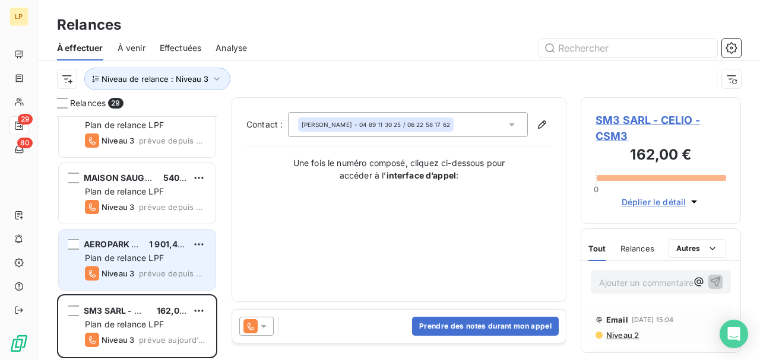
click at [139, 277] on div "Niveau 3 prévue depuis 7 jours" at bounding box center [145, 274] width 121 height 14
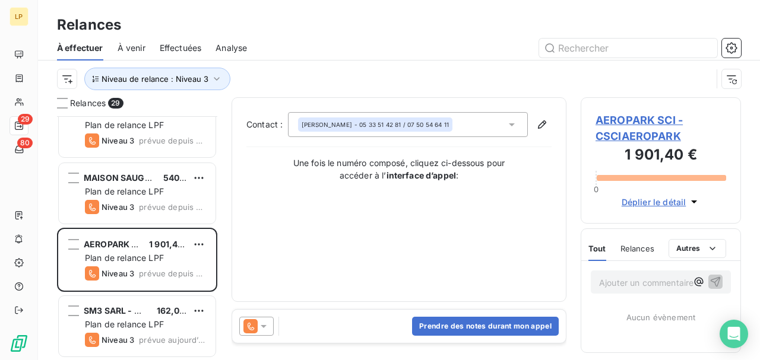
click at [636, 131] on span "AEROPARK SCI - CSCIAEROPARK" at bounding box center [661, 128] width 131 height 32
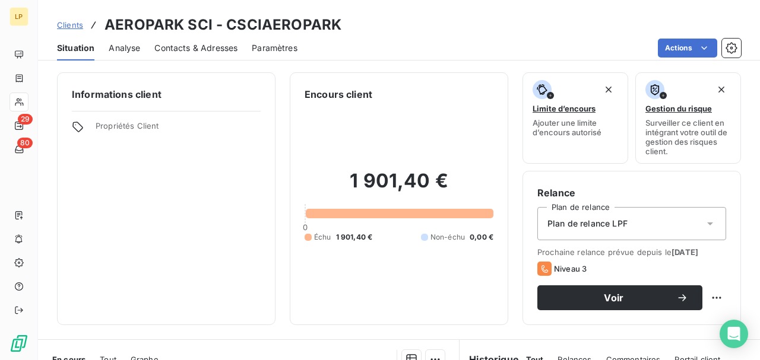
scroll to position [119, 0]
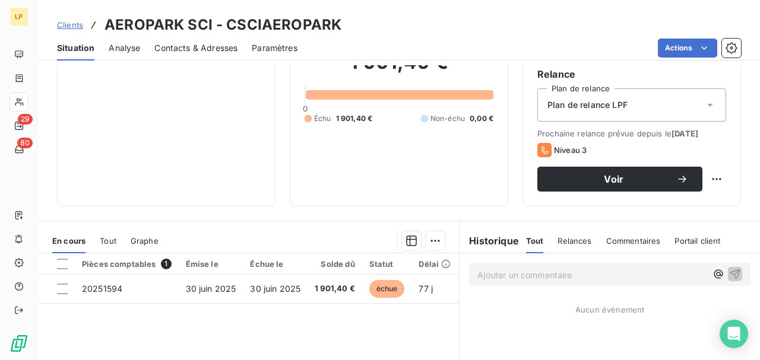
click at [300, 268] on th "Échue le" at bounding box center [275, 264] width 65 height 21
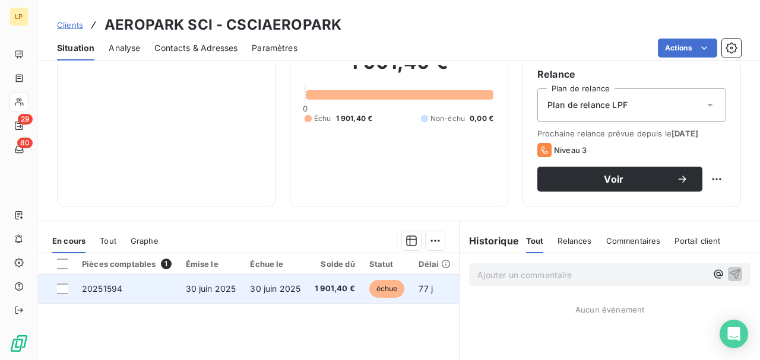
click at [295, 286] on span "30 juin 2025" at bounding box center [275, 289] width 50 height 10
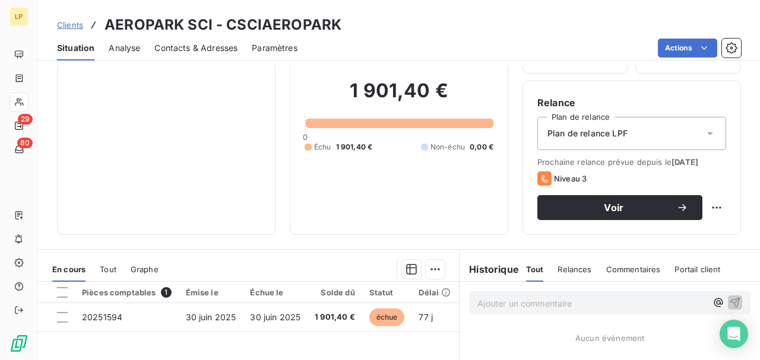
scroll to position [158, 0]
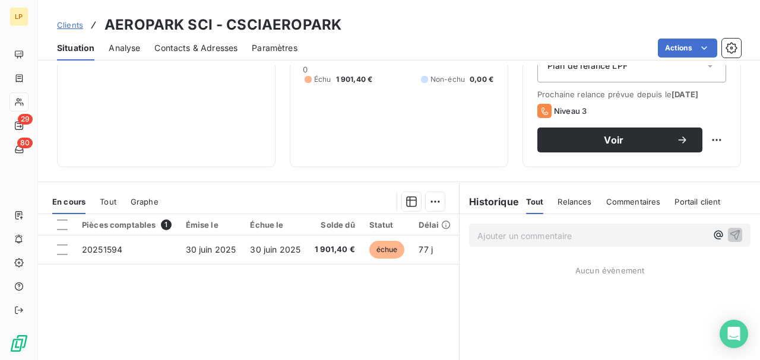
click at [561, 204] on span "Relances" at bounding box center [575, 202] width 34 height 10
click at [532, 205] on div "Tout" at bounding box center [534, 201] width 17 height 25
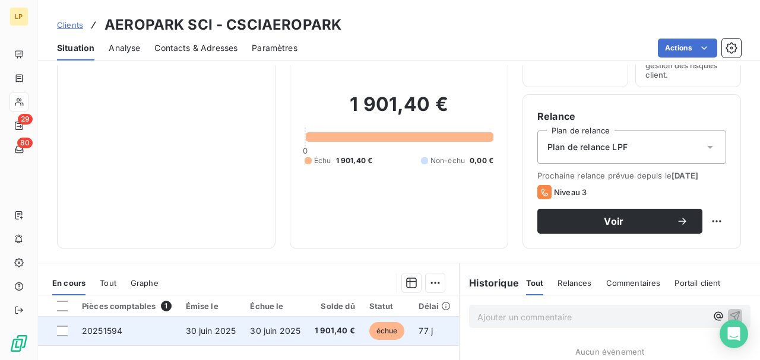
scroll to position [0, 0]
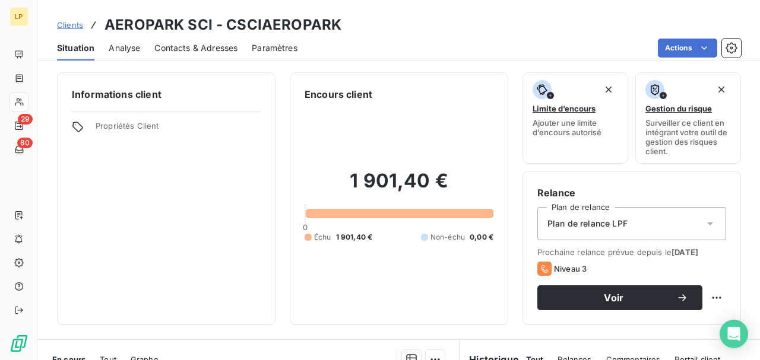
click at [151, 39] on div "Situation Analyse Contacts & Adresses Paramètres Actions" at bounding box center [399, 48] width 722 height 25
click at [119, 48] on span "Analyse" at bounding box center [124, 48] width 31 height 12
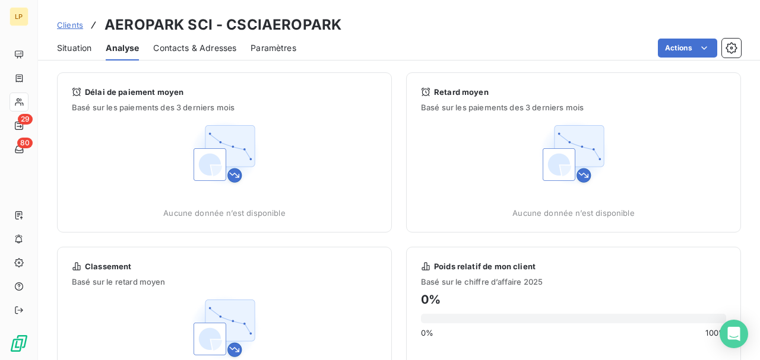
click at [184, 48] on span "Contacts & Adresses" at bounding box center [194, 48] width 83 height 12
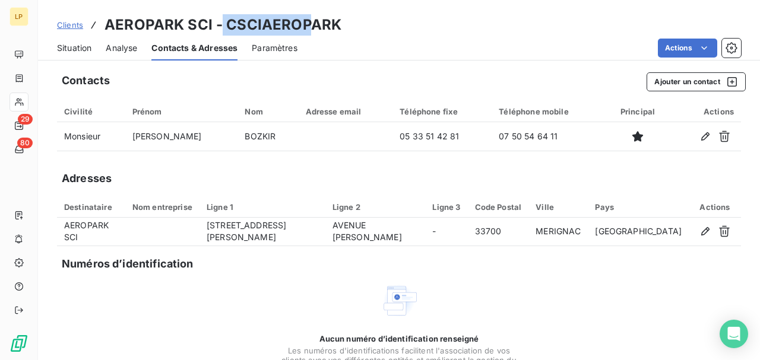
drag, startPoint x: 222, startPoint y: 23, endPoint x: 303, endPoint y: 27, distance: 80.9
click at [303, 27] on h3 "AEROPARK SCI - CSCIAEROPARK" at bounding box center [223, 24] width 237 height 21
click at [339, 24] on div "Clients AEROPARK SCI - CSCIAEROPARK" at bounding box center [399, 24] width 722 height 21
drag, startPoint x: 339, startPoint y: 24, endPoint x: 238, endPoint y: 29, distance: 101.7
click at [237, 29] on div "Clients AEROPARK SCI - CSCIAEROPARK" at bounding box center [399, 24] width 722 height 21
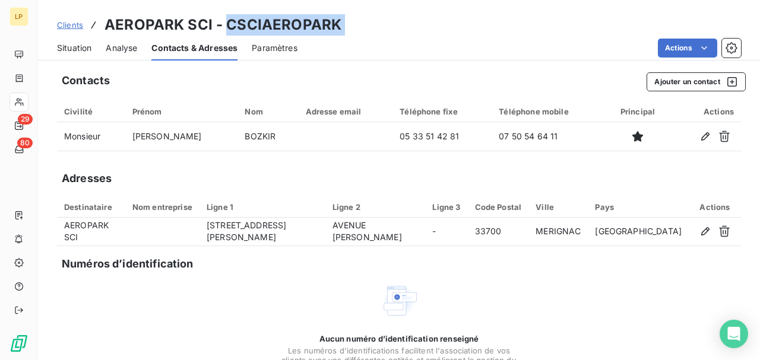
copy h3 "CSCIAEROPARK"
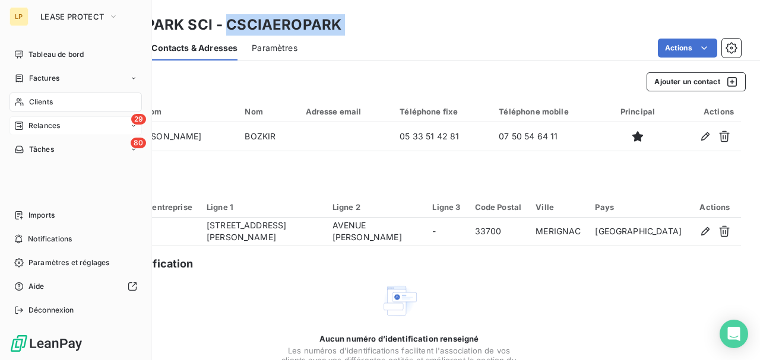
click at [63, 124] on div "29 Relances" at bounding box center [76, 125] width 132 height 19
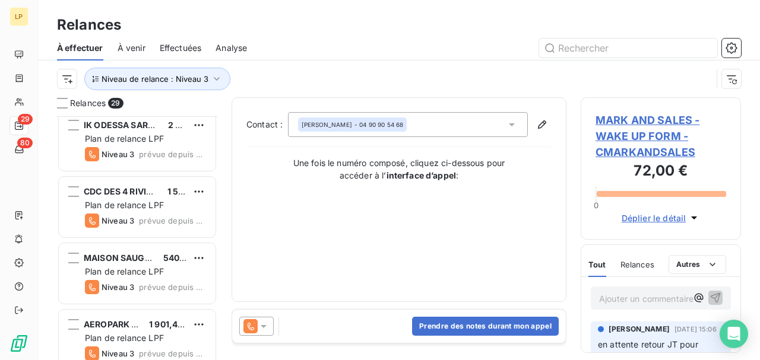
scroll to position [1685, 0]
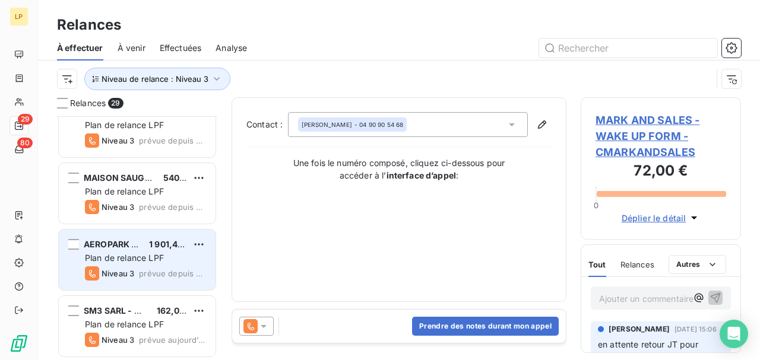
click at [144, 242] on div "AEROPARK SCI 1 901,40 €" at bounding box center [145, 244] width 121 height 11
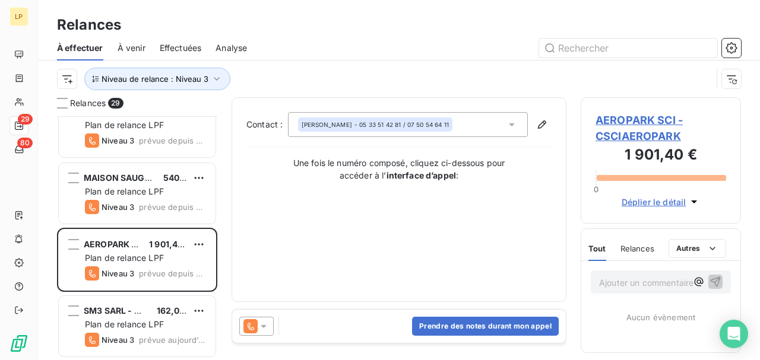
click at [501, 128] on div "[PERSON_NAME] - 05 33 51 42 81 / 07 50 54 64 11" at bounding box center [408, 124] width 240 height 25
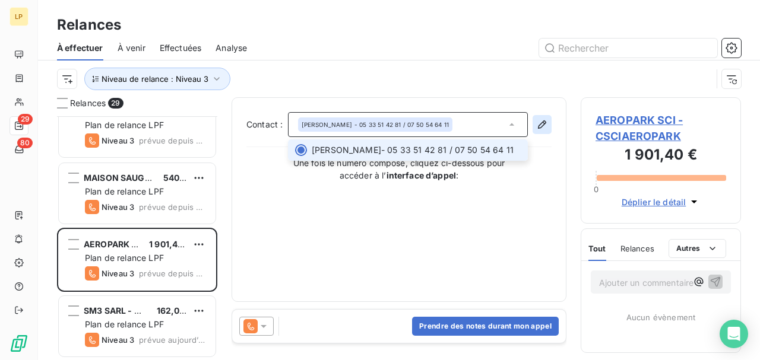
click at [543, 128] on icon "button" at bounding box center [542, 125] width 12 height 12
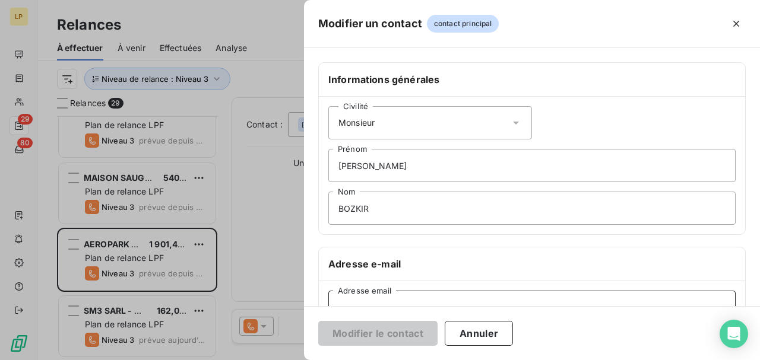
click at [423, 297] on input "Adresse email" at bounding box center [531, 307] width 407 height 33
paste input "[PERSON_NAME][EMAIL_ADDRESS][DOMAIN_NAME]"
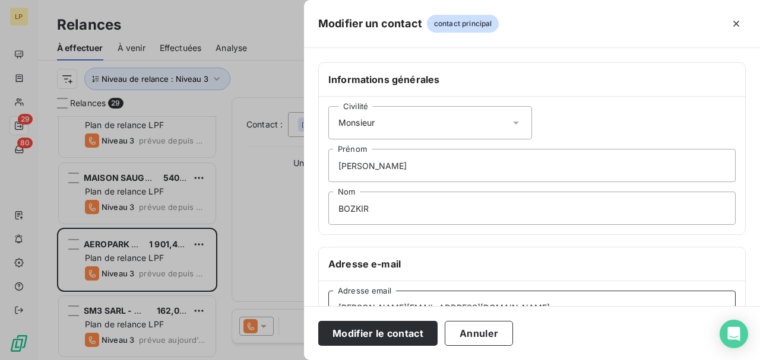
scroll to position [5, 0]
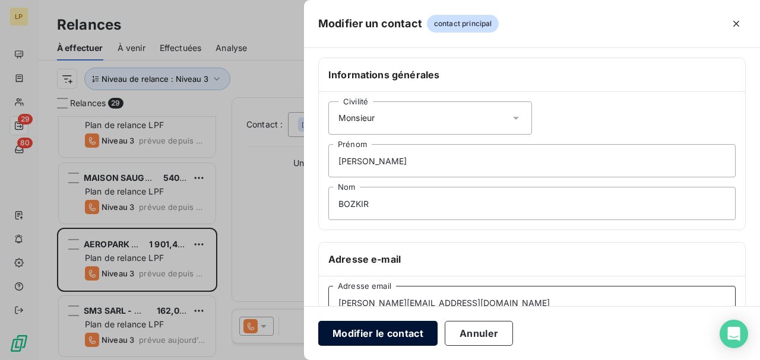
type input "[PERSON_NAME][EMAIL_ADDRESS][DOMAIN_NAME]"
click at [382, 341] on button "Modifier le contact" at bounding box center [377, 333] width 119 height 25
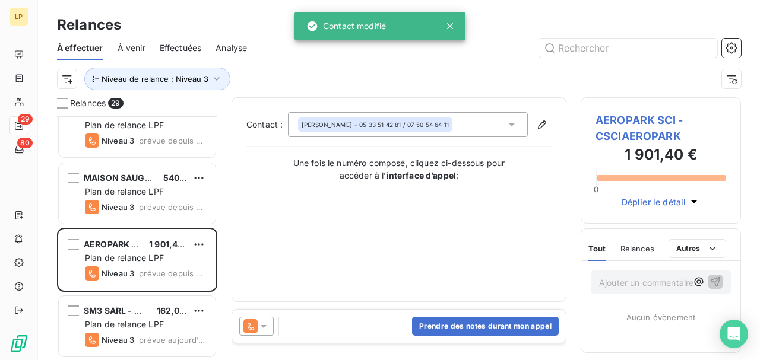
click at [264, 327] on icon at bounding box center [264, 326] width 6 height 3
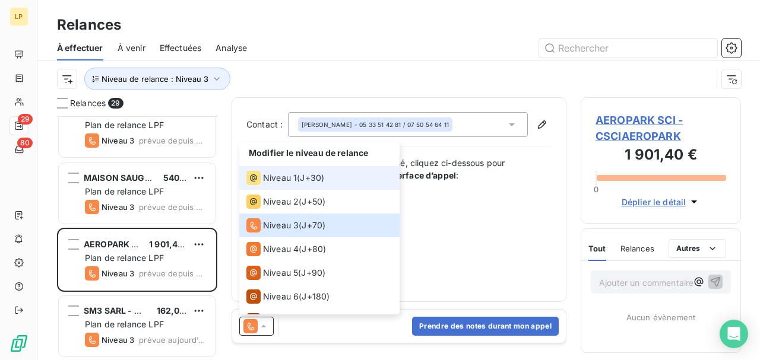
click at [302, 183] on span "J+30 )" at bounding box center [312, 178] width 24 height 12
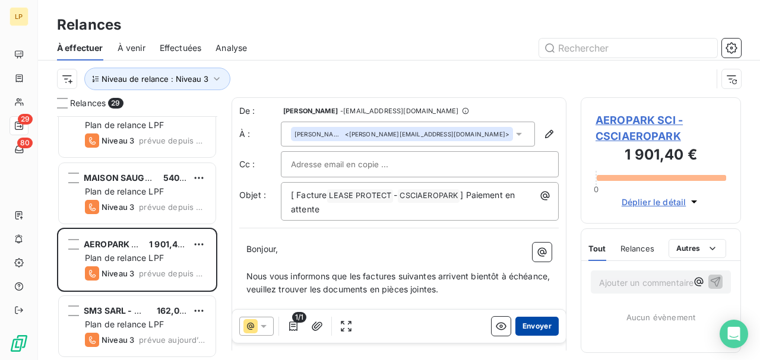
click at [544, 328] on button "Envoyer" at bounding box center [536, 326] width 43 height 19
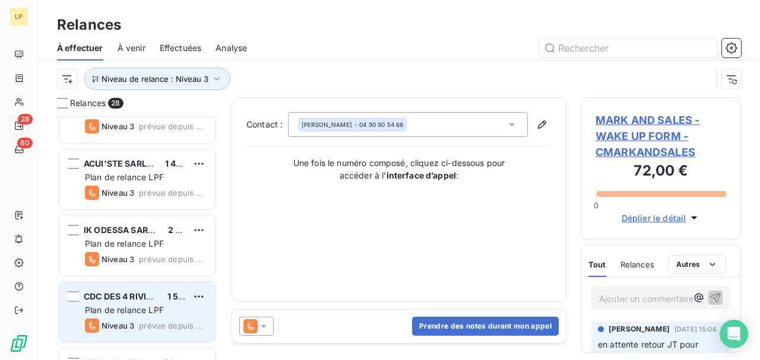
scroll to position [1618, 0]
